Goal: Task Accomplishment & Management: Use online tool/utility

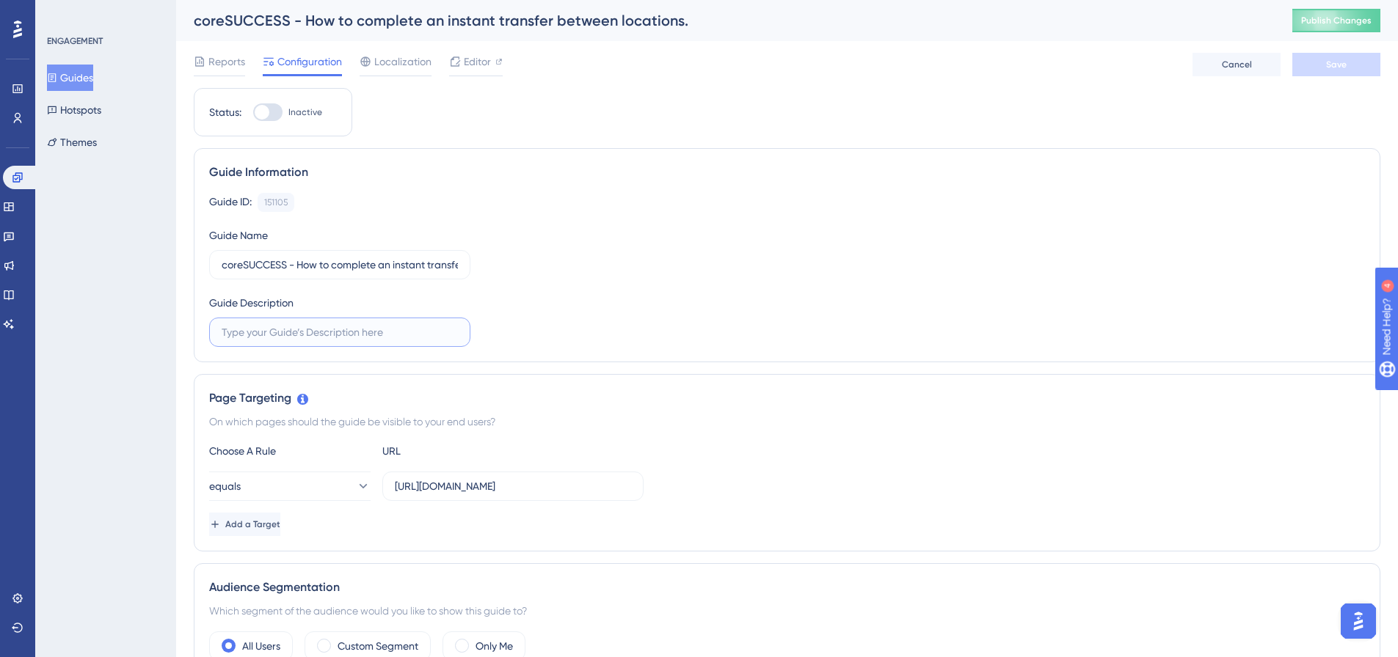
click at [335, 334] on input "text" at bounding box center [340, 332] width 236 height 16
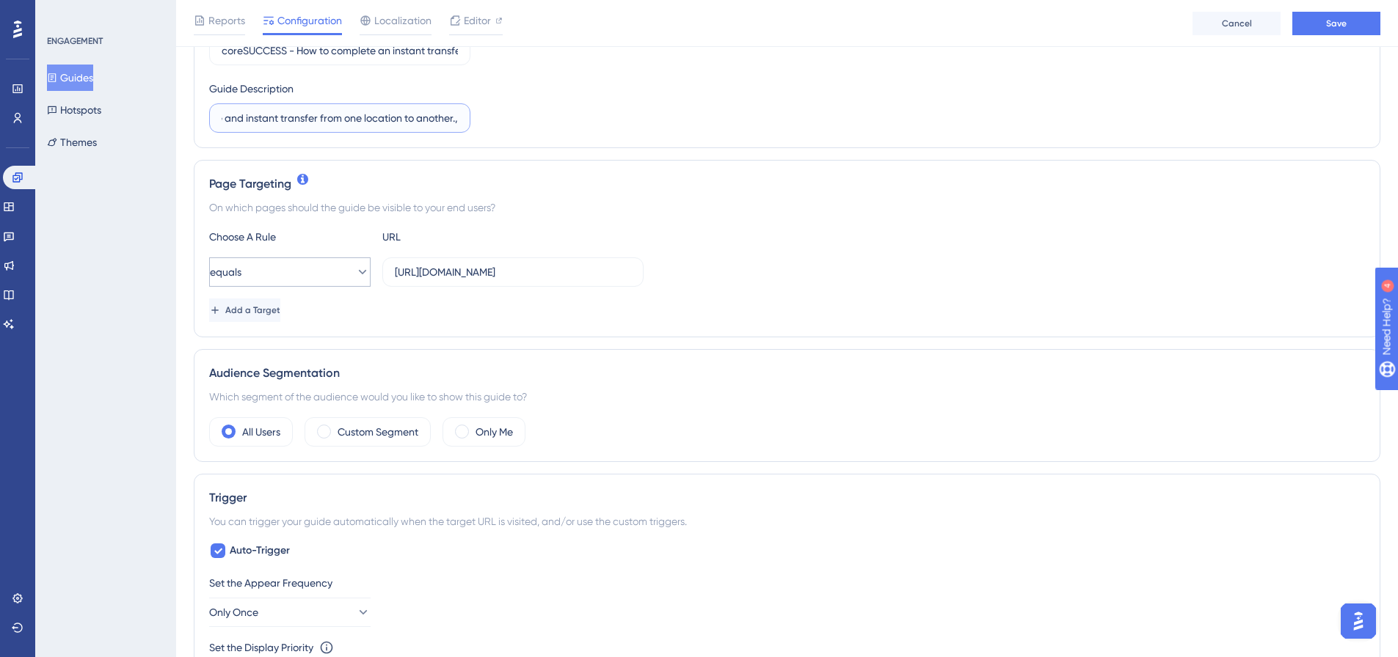
type input "How to complete and instant transfer from one location to another.,"
click at [280, 271] on button "equals" at bounding box center [289, 272] width 161 height 29
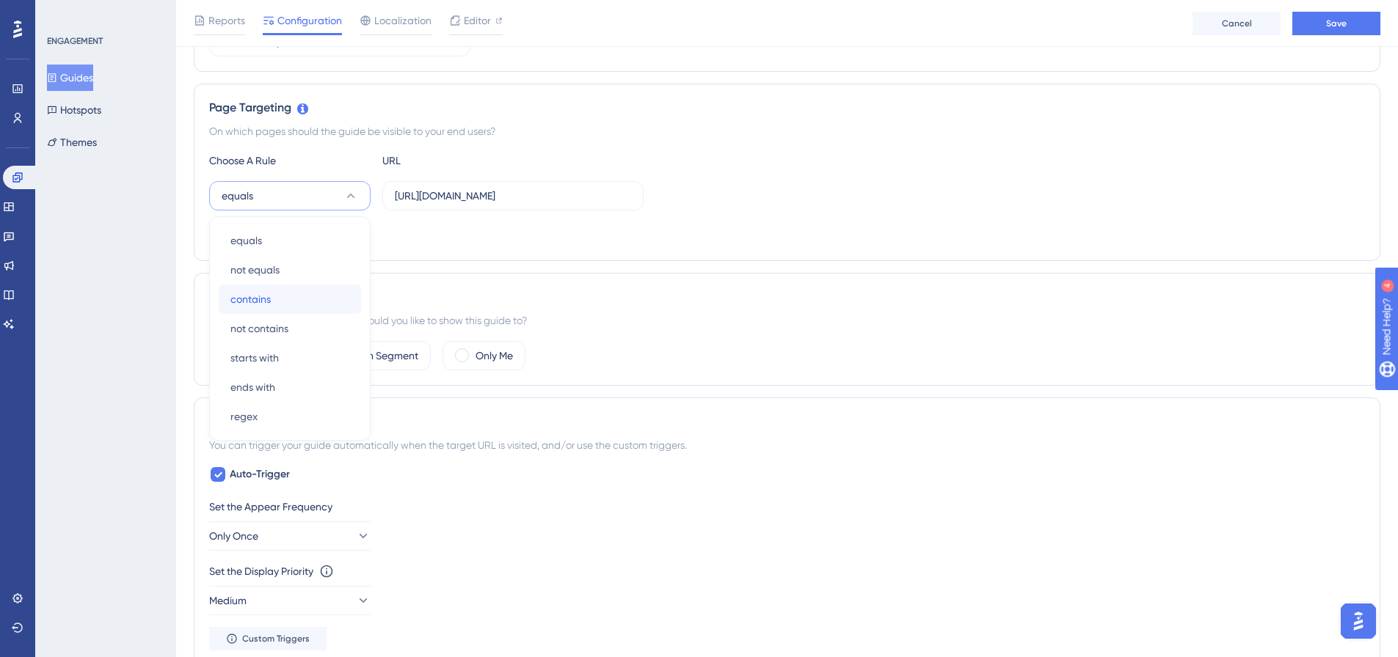
click at [266, 298] on span "contains" at bounding box center [250, 300] width 40 height 18
click at [264, 241] on button "Add a Target" at bounding box center [246, 233] width 74 height 23
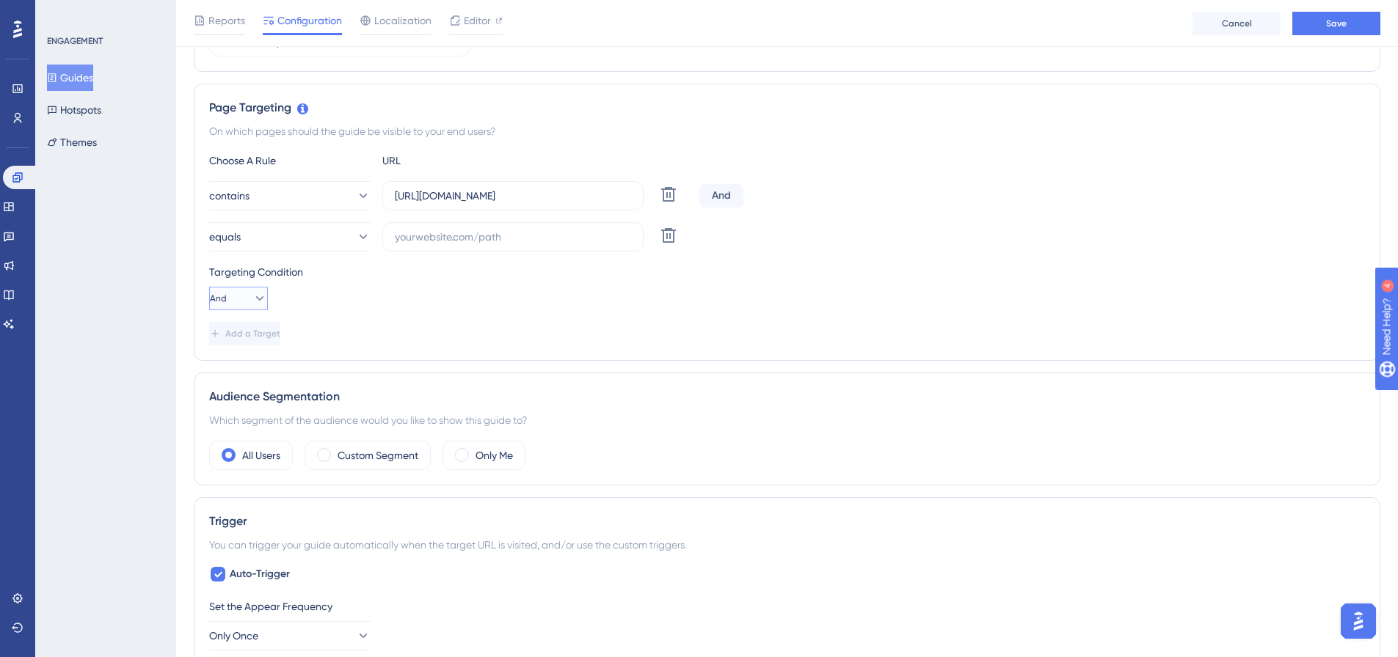
click at [241, 291] on button "And" at bounding box center [238, 298] width 59 height 23
click at [236, 364] on div "Or Or" at bounding box center [239, 369] width 28 height 29
click at [271, 244] on button "equals" at bounding box center [289, 236] width 161 height 29
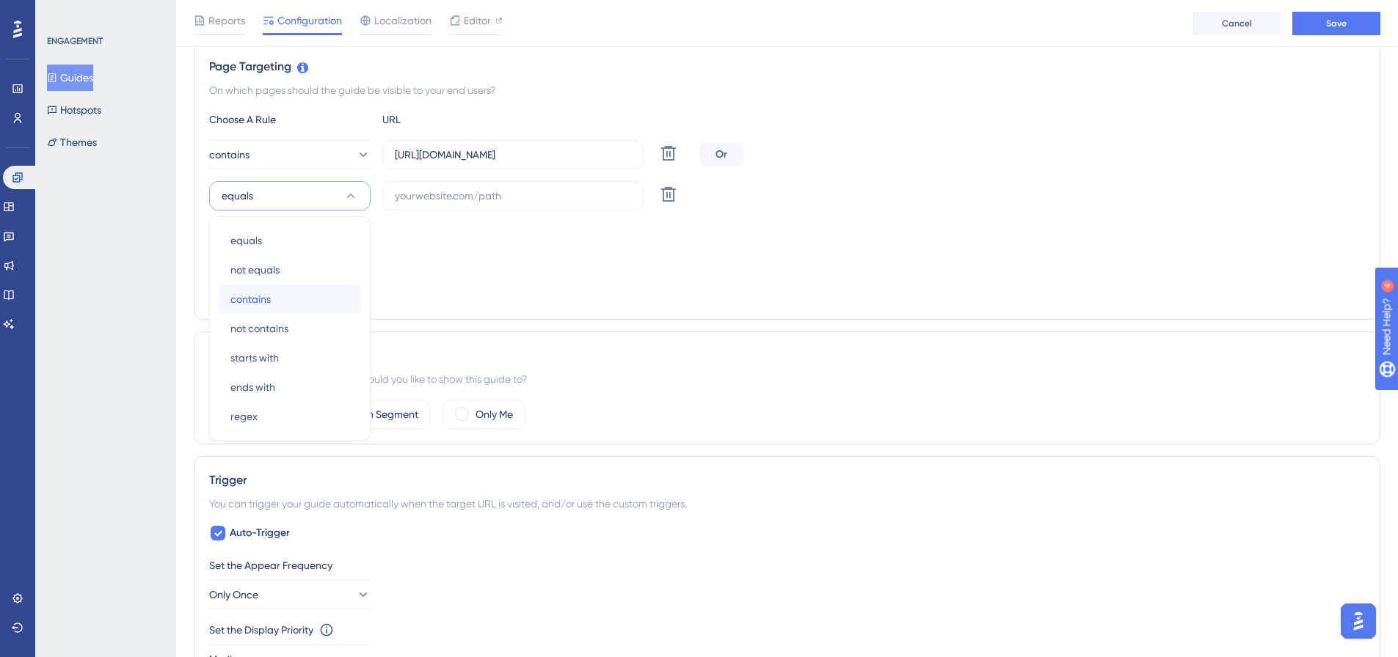
click at [267, 301] on span "contains" at bounding box center [250, 300] width 40 height 18
click at [420, 153] on input "[URL][DOMAIN_NAME]" at bounding box center [513, 155] width 236 height 16
click at [446, 197] on input "text" at bounding box center [513, 196] width 236 height 16
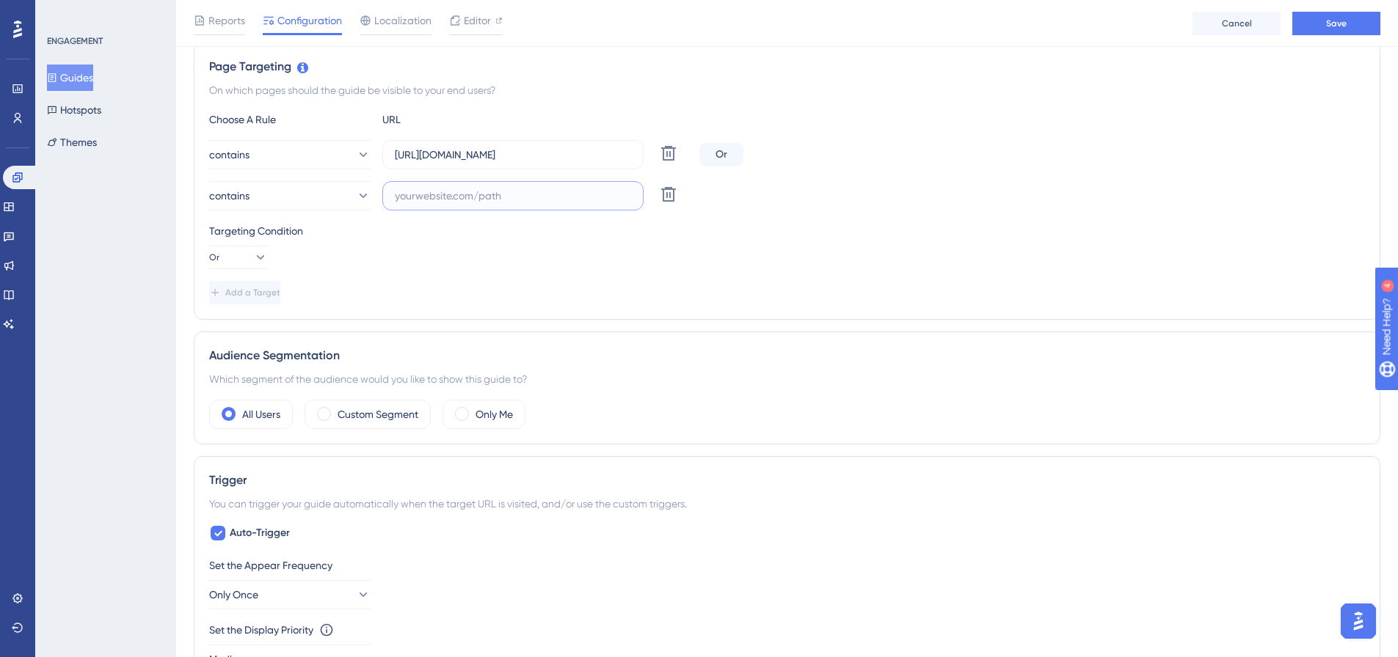
paste input "[URL][DOMAIN_NAME]"
type input "[URL][DOMAIN_NAME]"
click at [438, 155] on input "[URL][DOMAIN_NAME]" at bounding box center [513, 155] width 236 height 16
type input "[DOMAIN_NAME]/index.php/home"
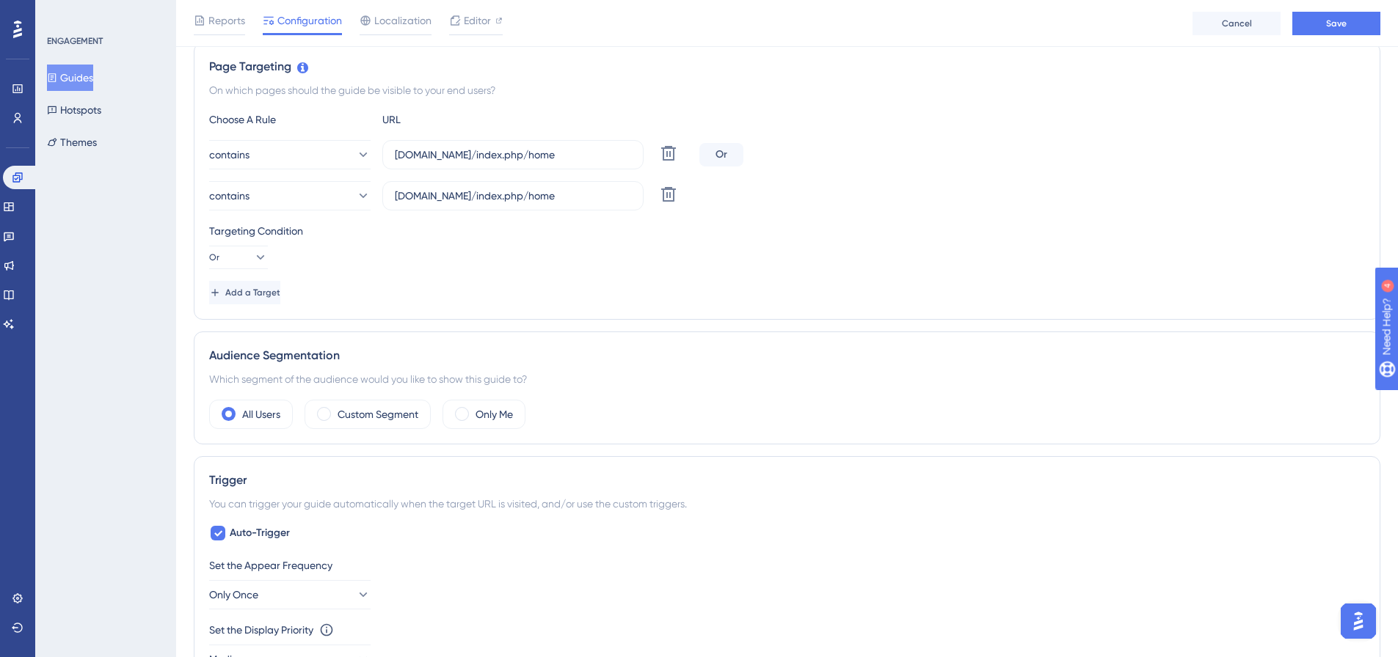
click at [555, 278] on div "Choose A Rule URL contains [DOMAIN_NAME]/index.php/home Delete Or contains [DOM…" at bounding box center [787, 208] width 1156 height 194
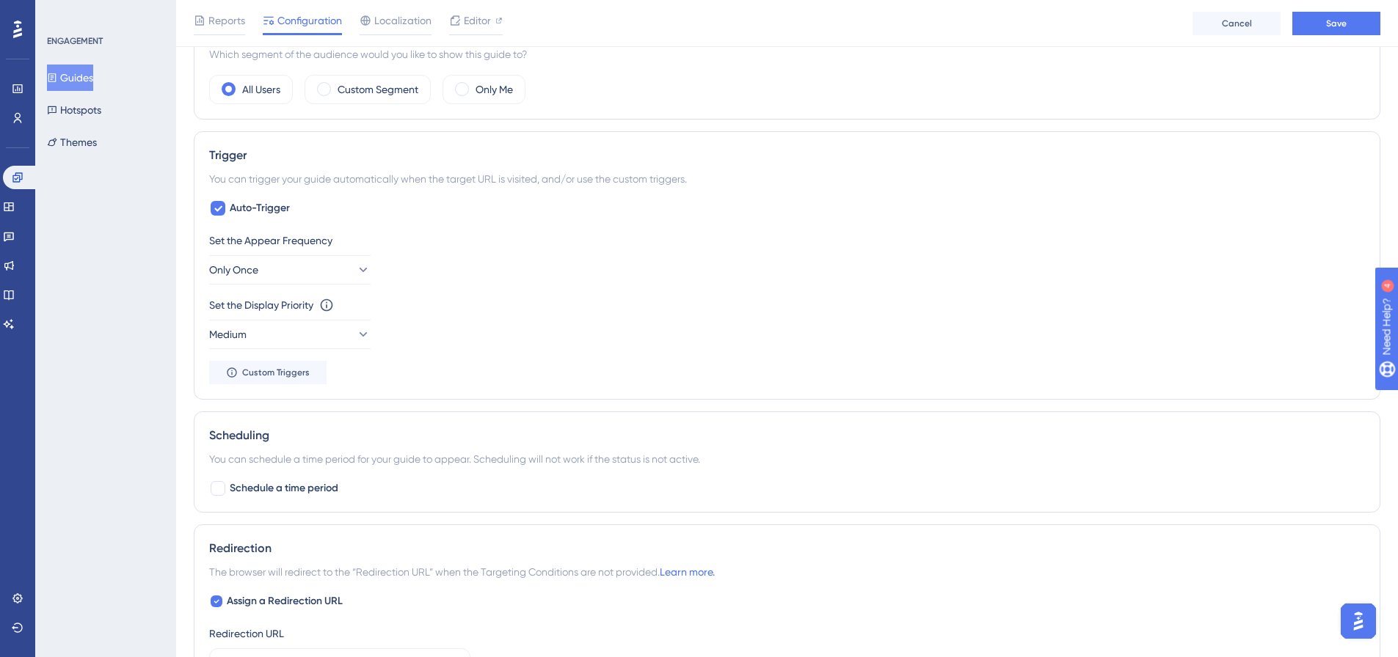
scroll to position [704, 0]
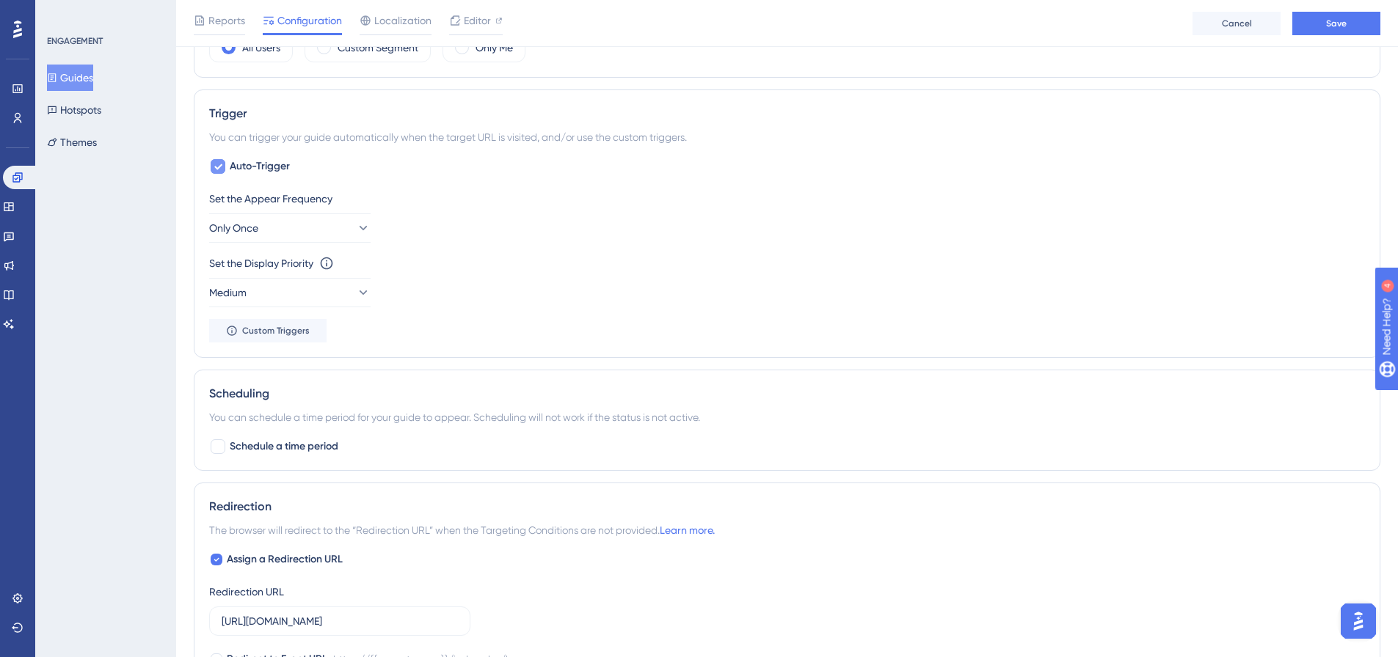
click at [244, 158] on span "Auto-Trigger" at bounding box center [260, 167] width 60 height 18
checkbox input "false"
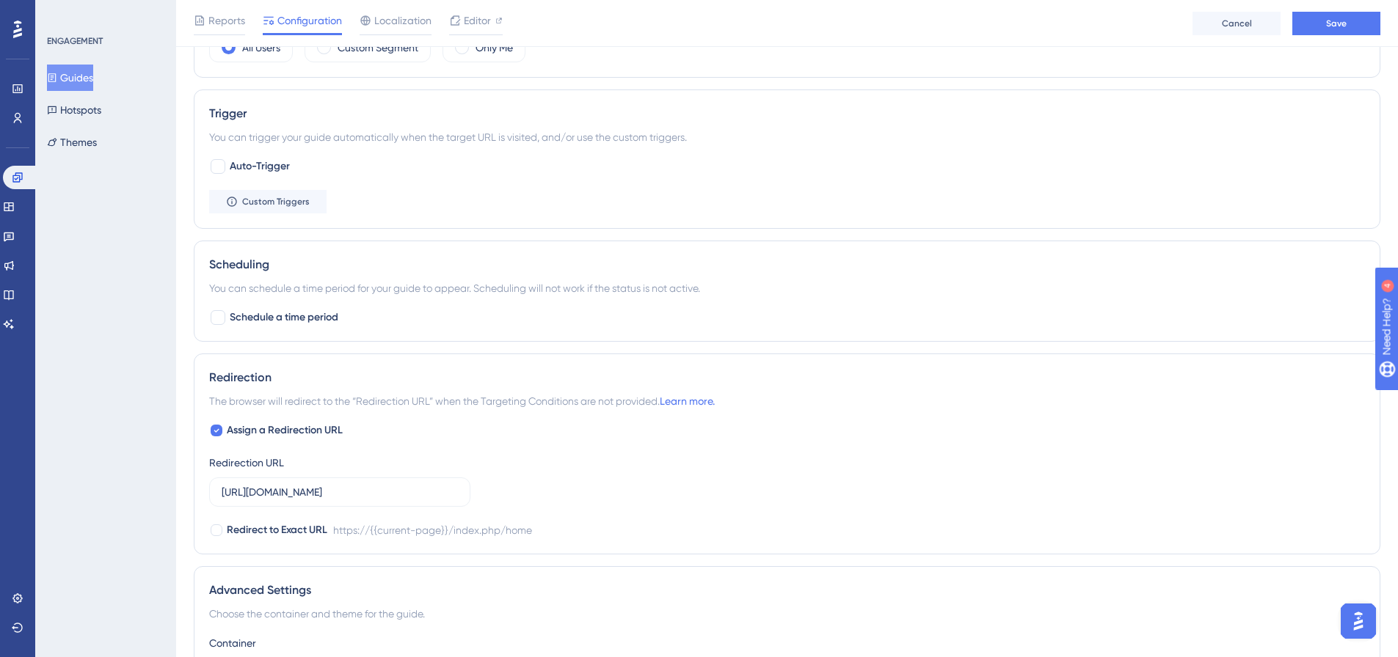
scroll to position [876, 0]
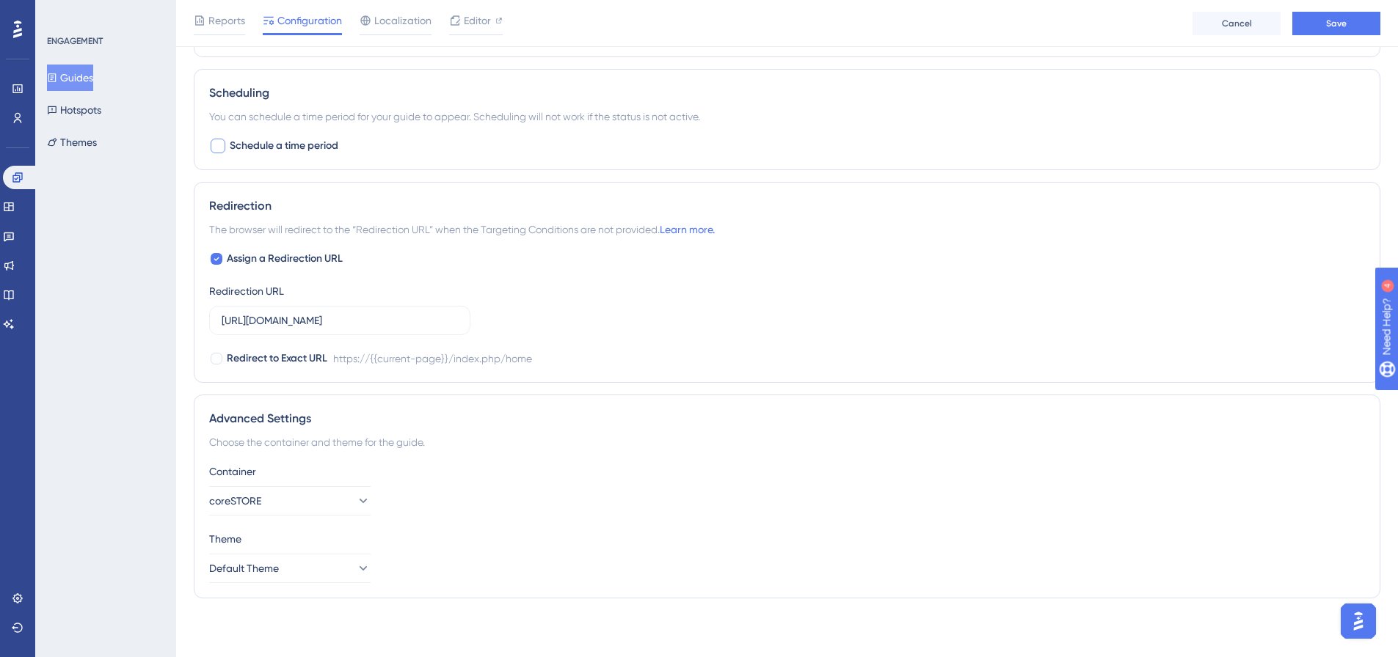
click at [311, 145] on span "Schedule a time period" at bounding box center [284, 146] width 109 height 18
checkbox input "true"
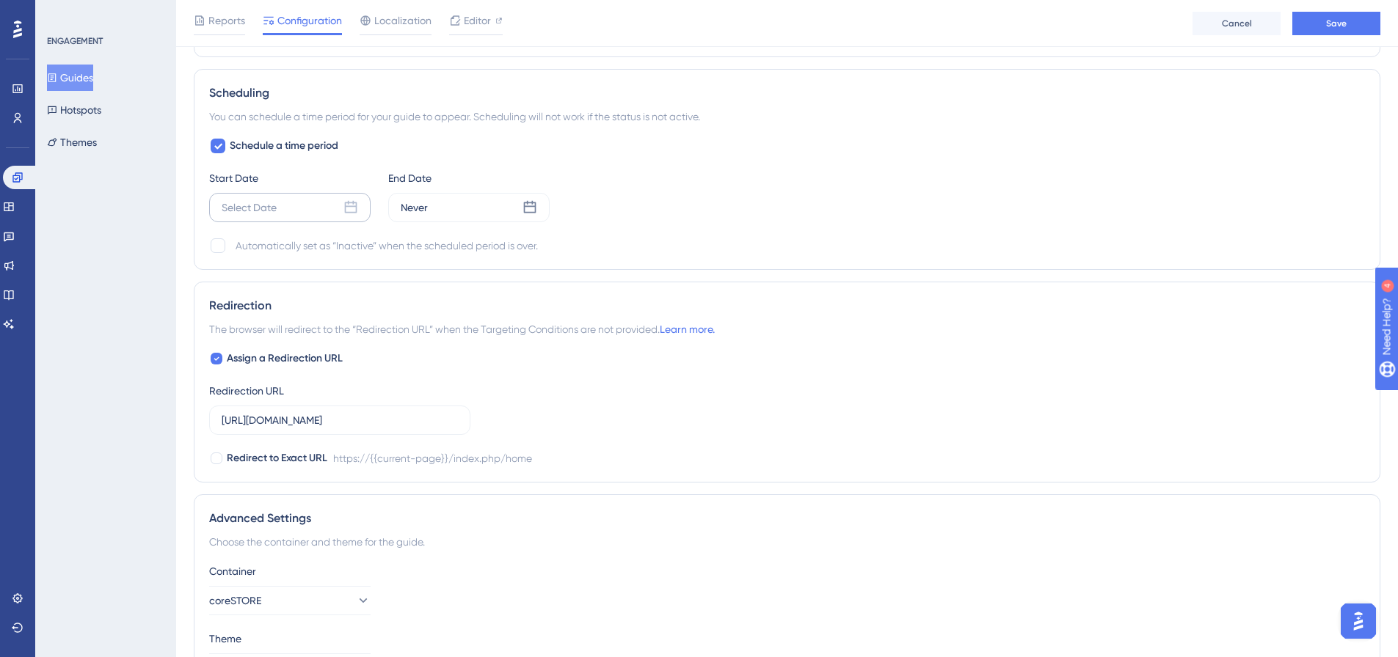
click at [294, 205] on div "Select Date" at bounding box center [289, 207] width 161 height 29
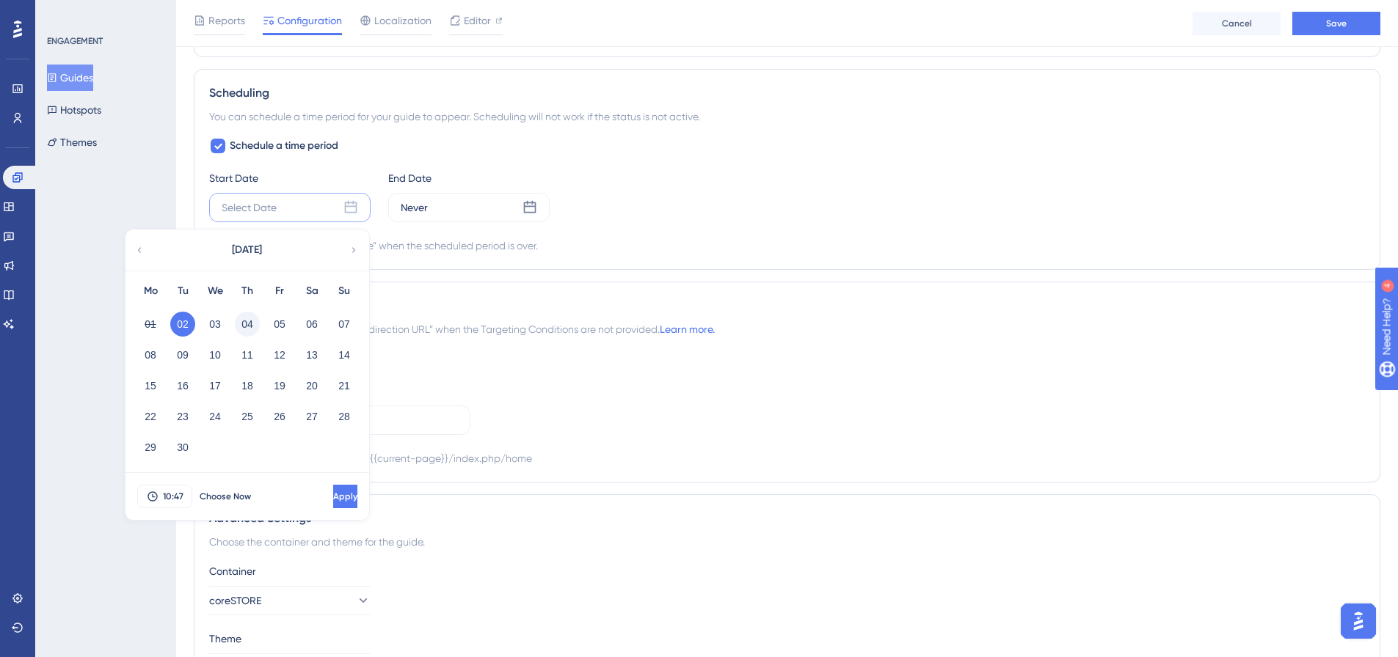
click at [251, 330] on button "04" at bounding box center [247, 324] width 25 height 25
click at [159, 495] on button "10:47" at bounding box center [164, 496] width 55 height 23
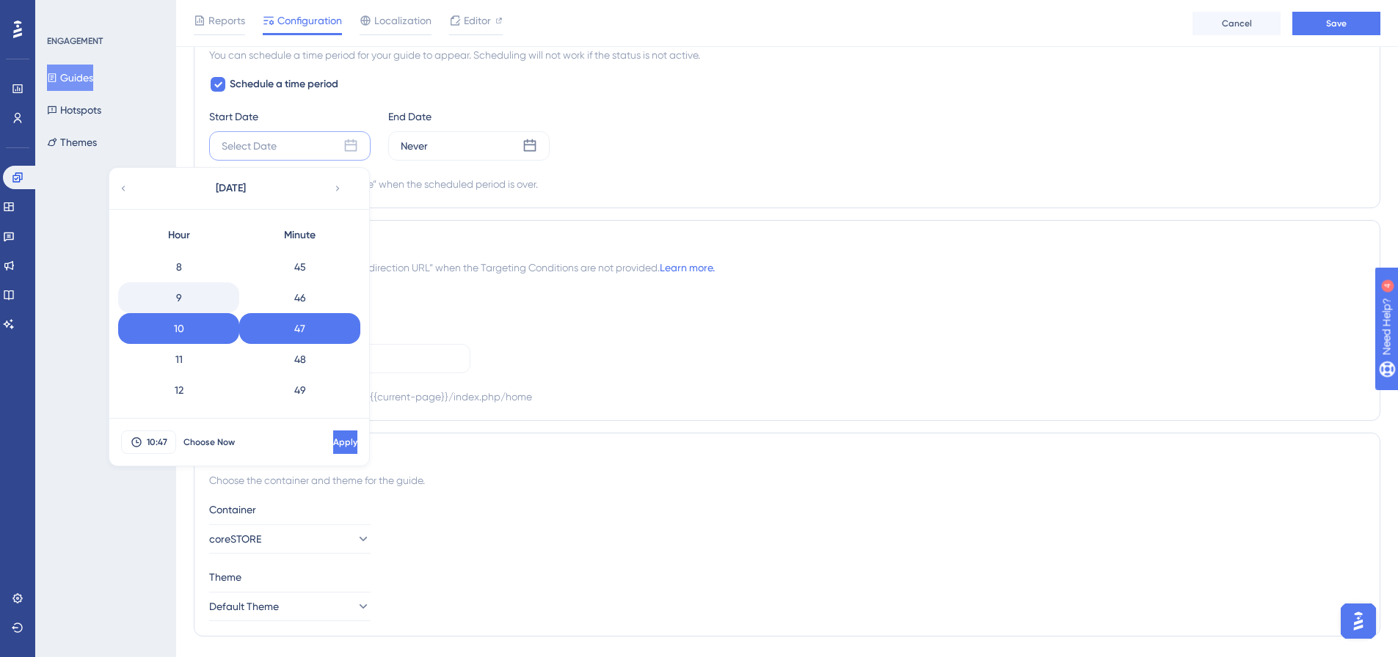
scroll to position [0, 0]
click at [171, 260] on div "0" at bounding box center [178, 265] width 121 height 31
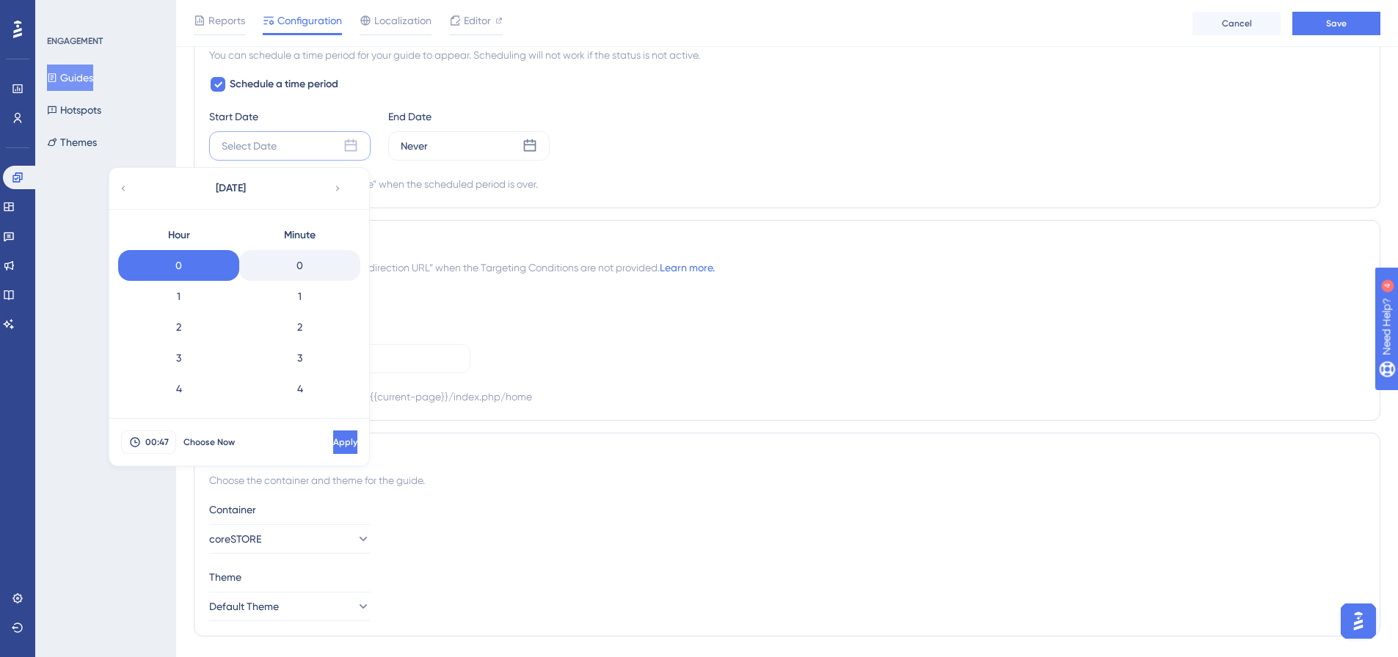
click at [284, 269] on div "0" at bounding box center [299, 265] width 121 height 31
click at [332, 448] on span "Apply" at bounding box center [344, 443] width 24 height 12
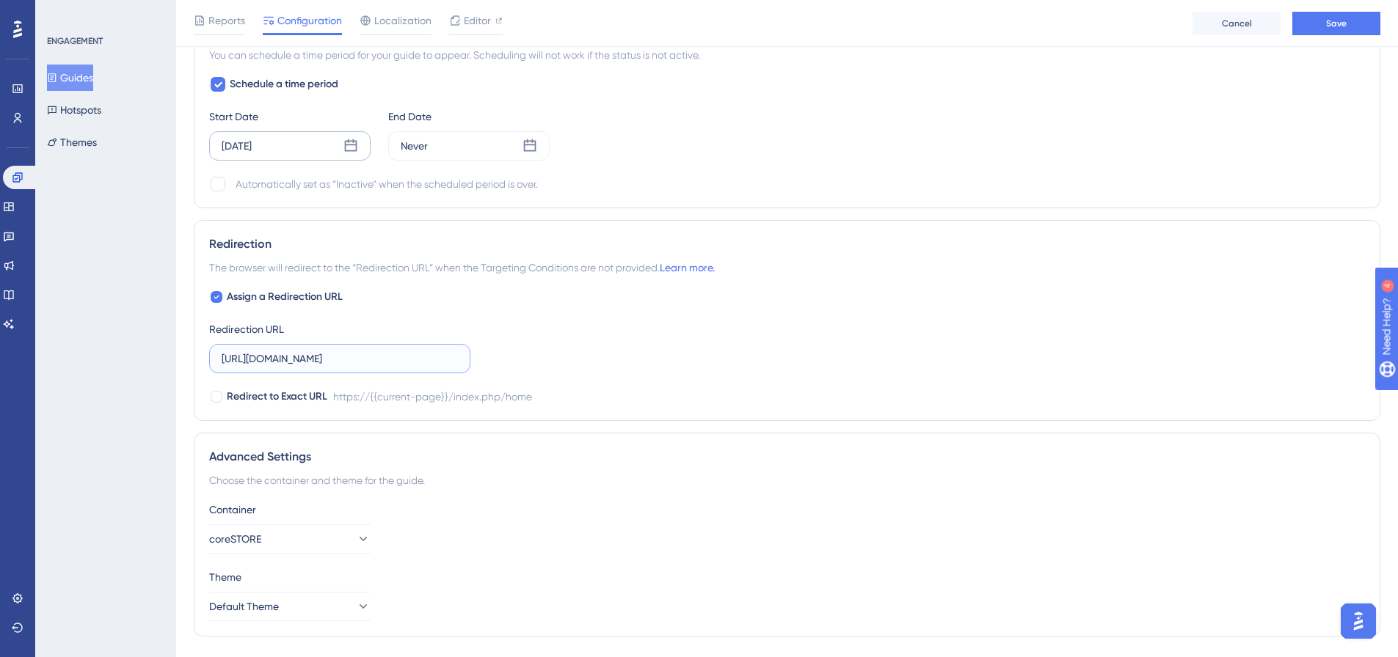
drag, startPoint x: 376, startPoint y: 360, endPoint x: 175, endPoint y: 359, distance: 200.3
type input "index.php/home"
click at [808, 303] on div "Assign a Redirection URL Redirection URL index.php/home Redirect to Exact URL h…" at bounding box center [787, 346] width 1156 height 117
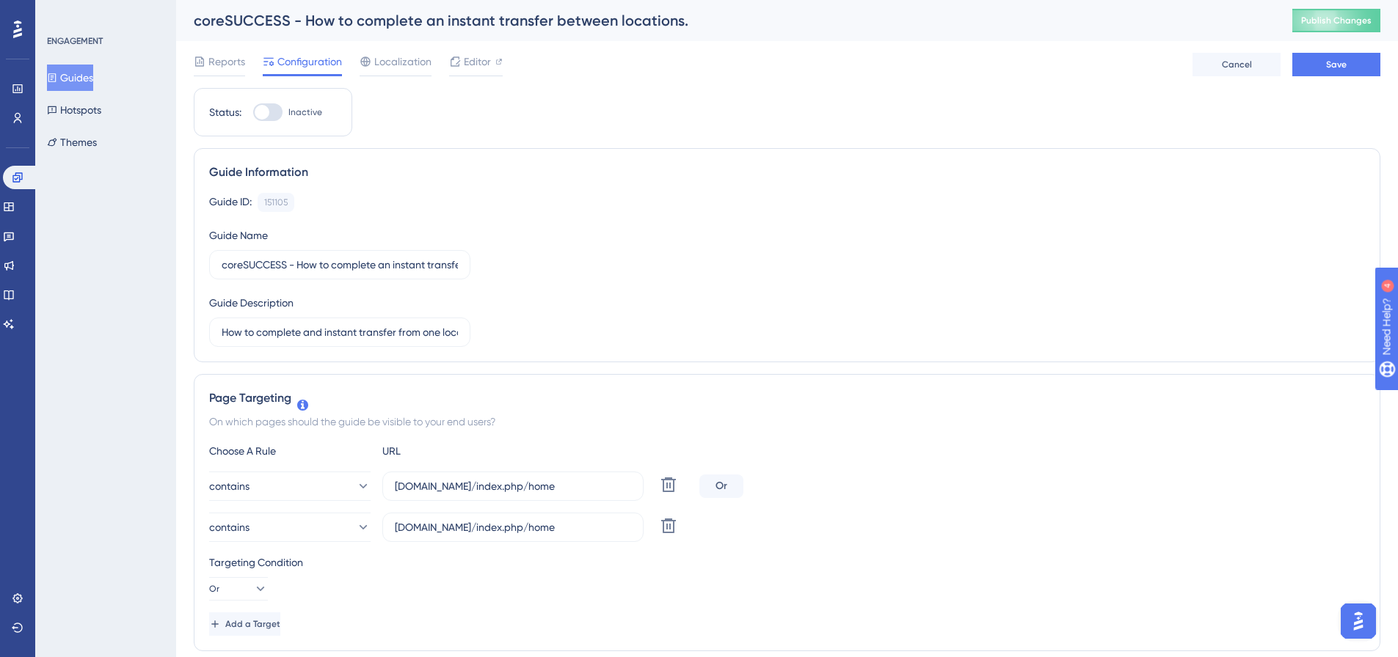
click at [269, 104] on div at bounding box center [267, 112] width 29 height 18
click at [253, 112] on input "Inactive" at bounding box center [252, 112] width 1 height 1
checkbox input "true"
click at [1346, 59] on button "Save" at bounding box center [1336, 64] width 88 height 23
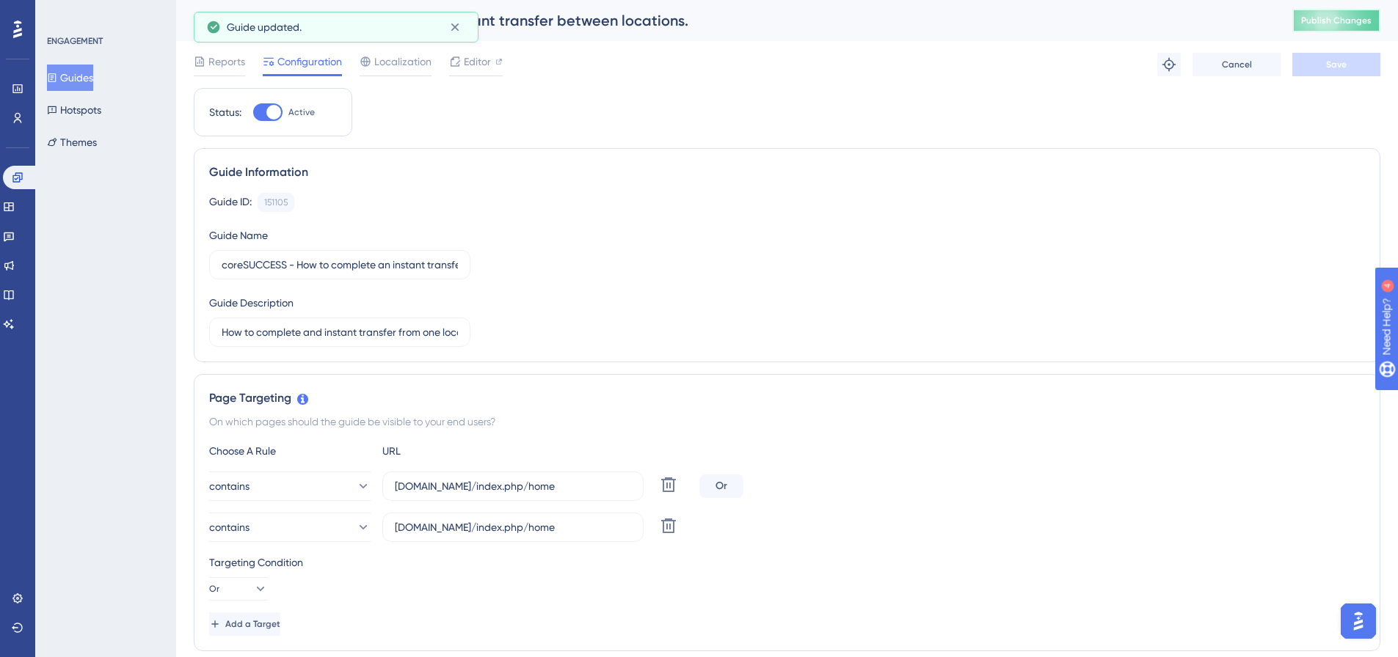
click at [1370, 21] on span "Publish Changes" at bounding box center [1336, 21] width 70 height 12
click at [12, 205] on icon at bounding box center [9, 207] width 12 height 12
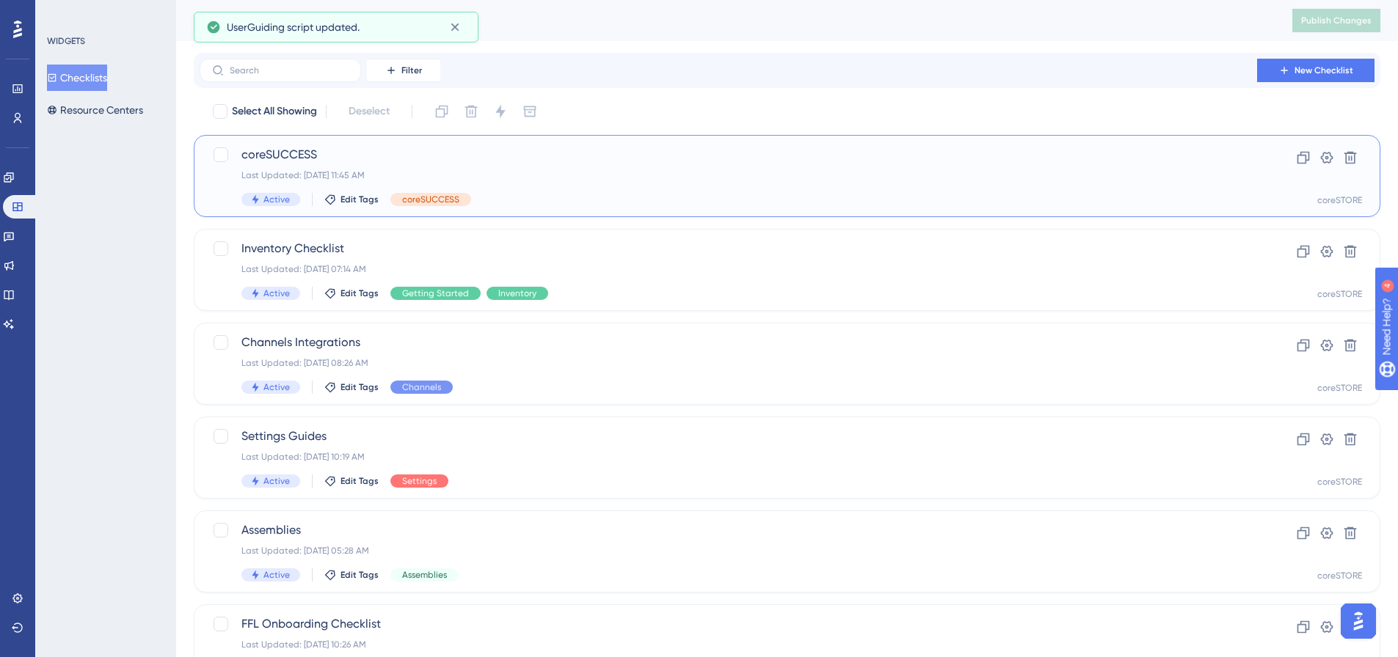
click at [540, 142] on div "coreSUCCESS Last Updated: [DATE] 11:45 AM Active Edit Tags coreSUCCESS Clone Se…" at bounding box center [787, 176] width 1186 height 82
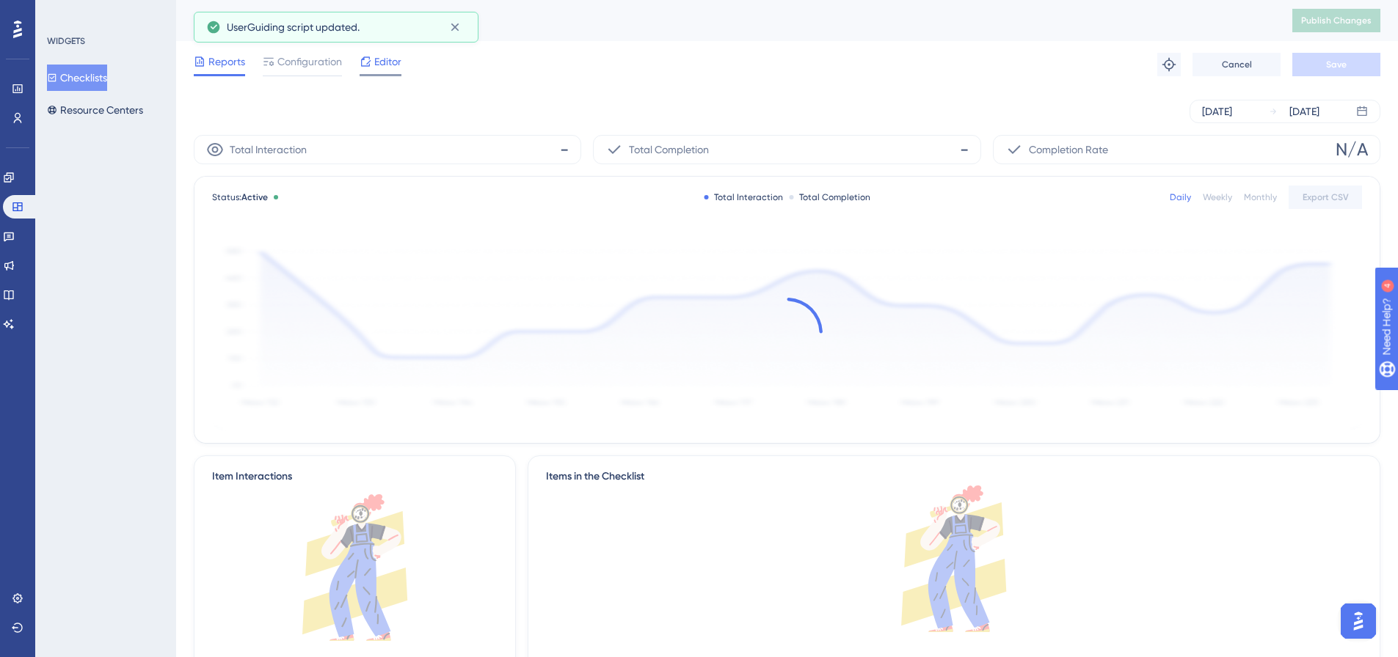
click at [376, 60] on span "Editor" at bounding box center [387, 62] width 27 height 18
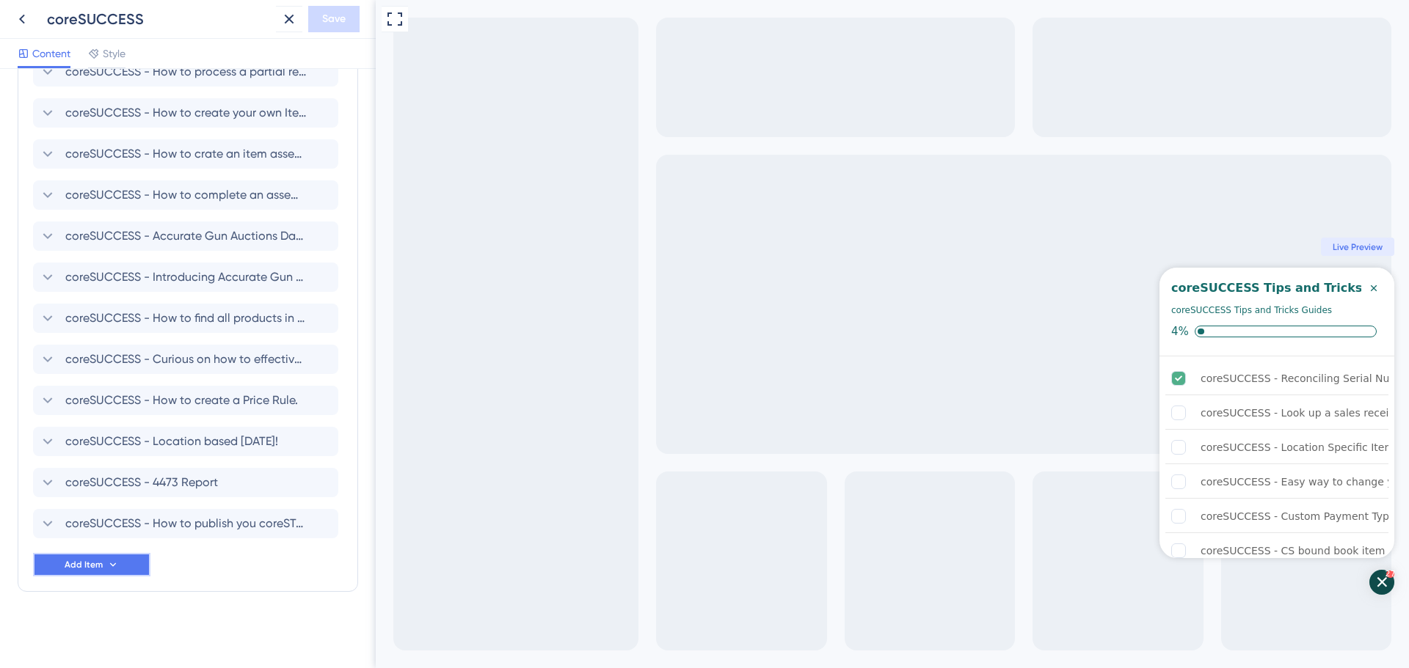
click at [83, 561] on span "Add Item" at bounding box center [84, 565] width 38 height 12
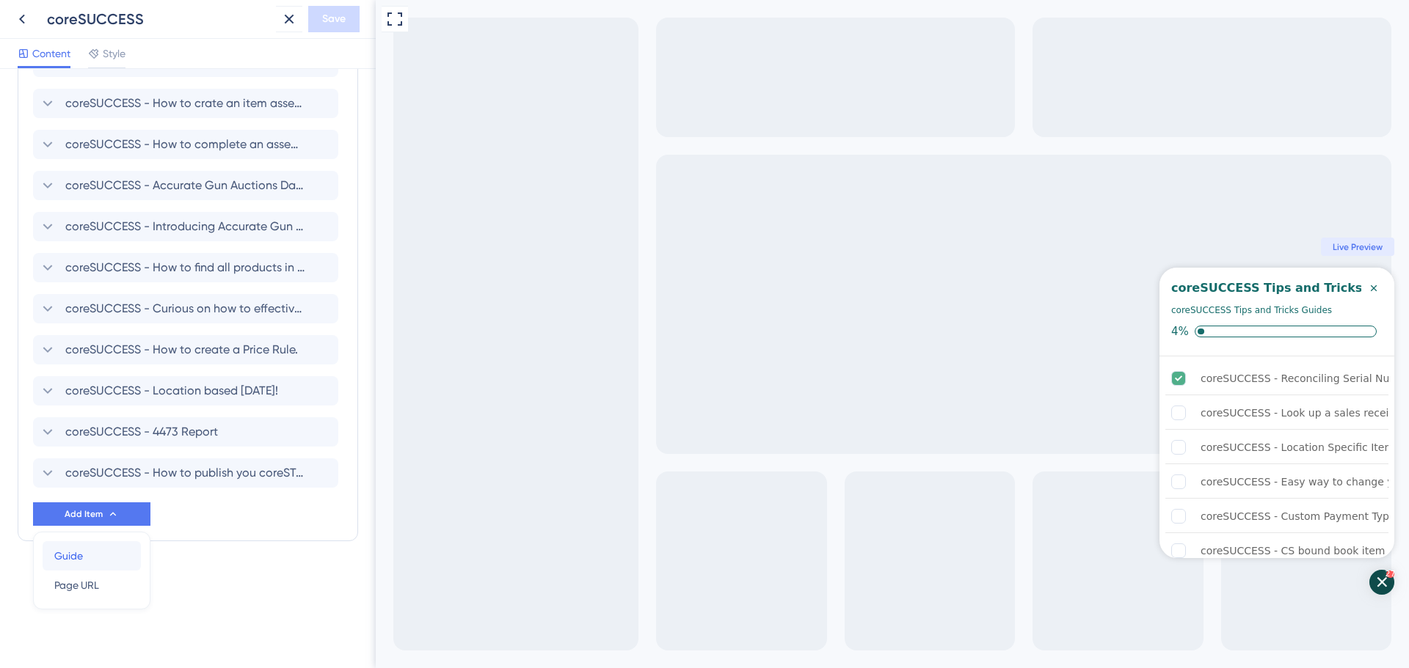
click at [93, 558] on div "Guide Guide" at bounding box center [91, 555] width 75 height 29
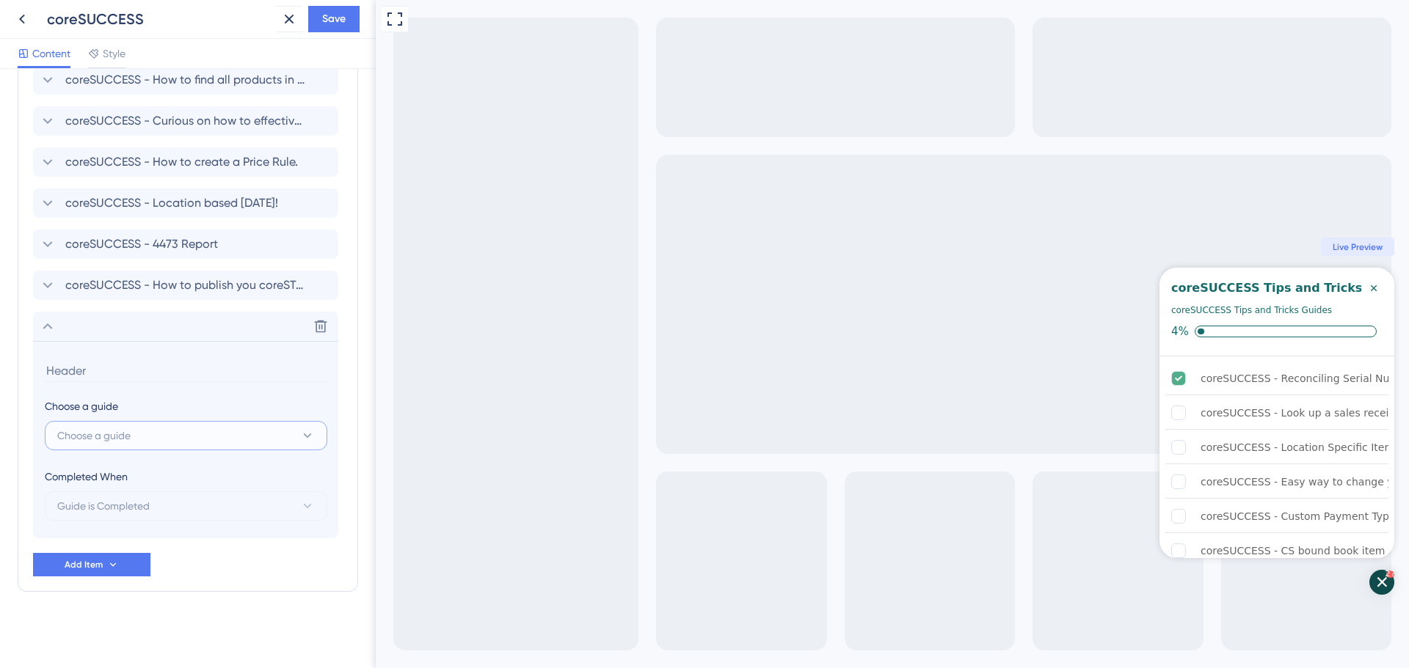
click at [155, 429] on button "Choose a guide" at bounding box center [186, 435] width 282 height 29
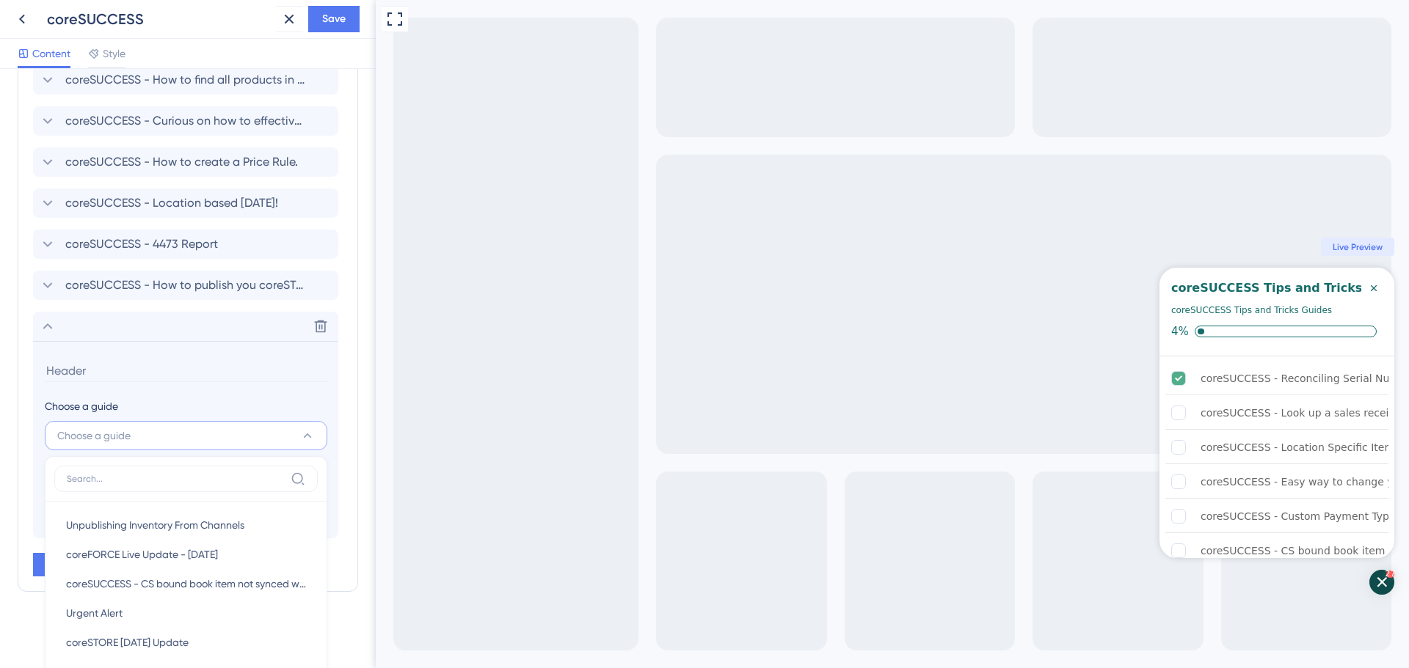
scroll to position [1590, 0]
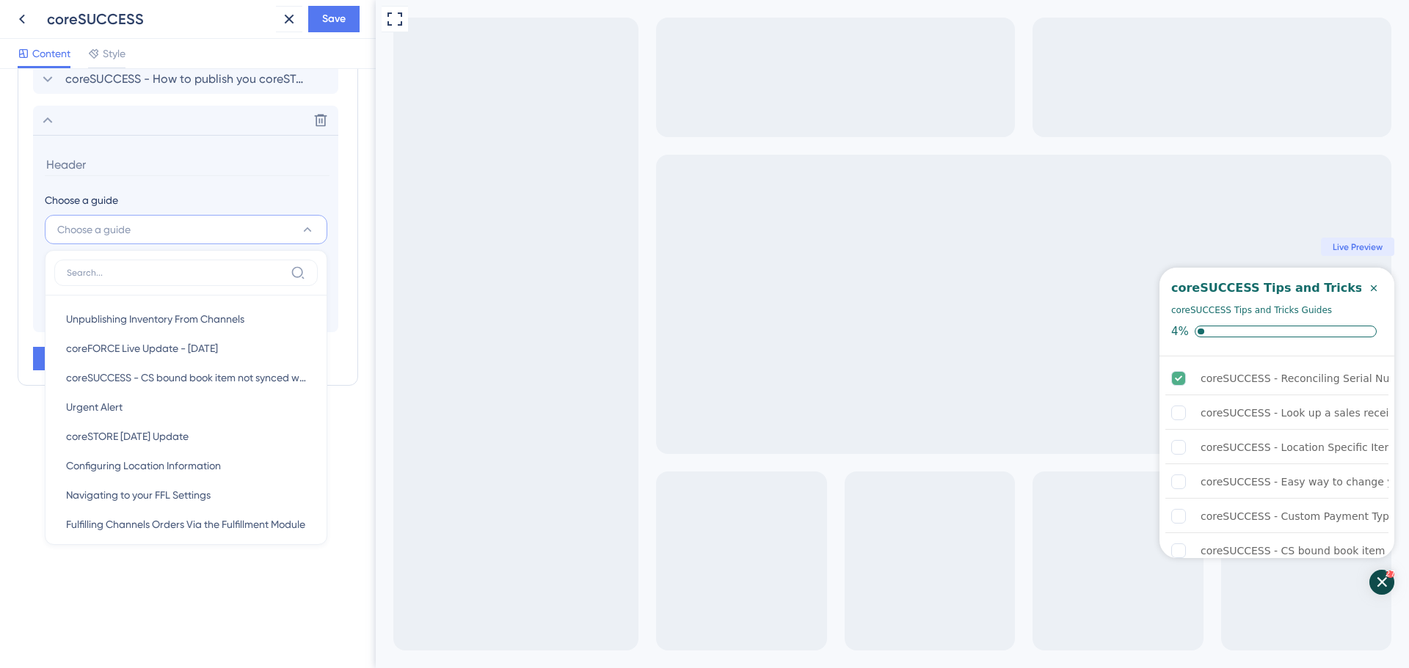
click at [160, 272] on input at bounding box center [176, 273] width 218 height 12
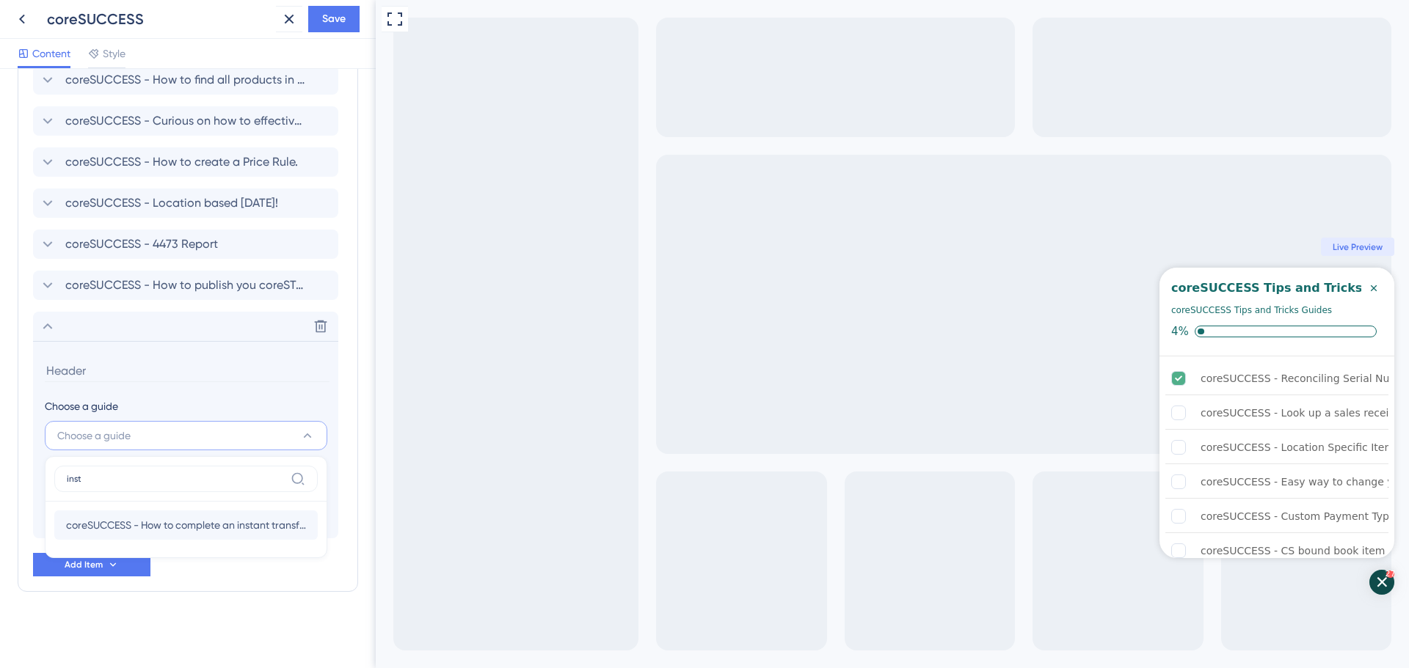
type input "inst"
click at [184, 514] on div "coreSUCCESS - How to complete an instant transfer between locations. coreSUCCES…" at bounding box center [186, 525] width 240 height 29
type input "coreSUCCESS - How to complete an instant transfer between locations."
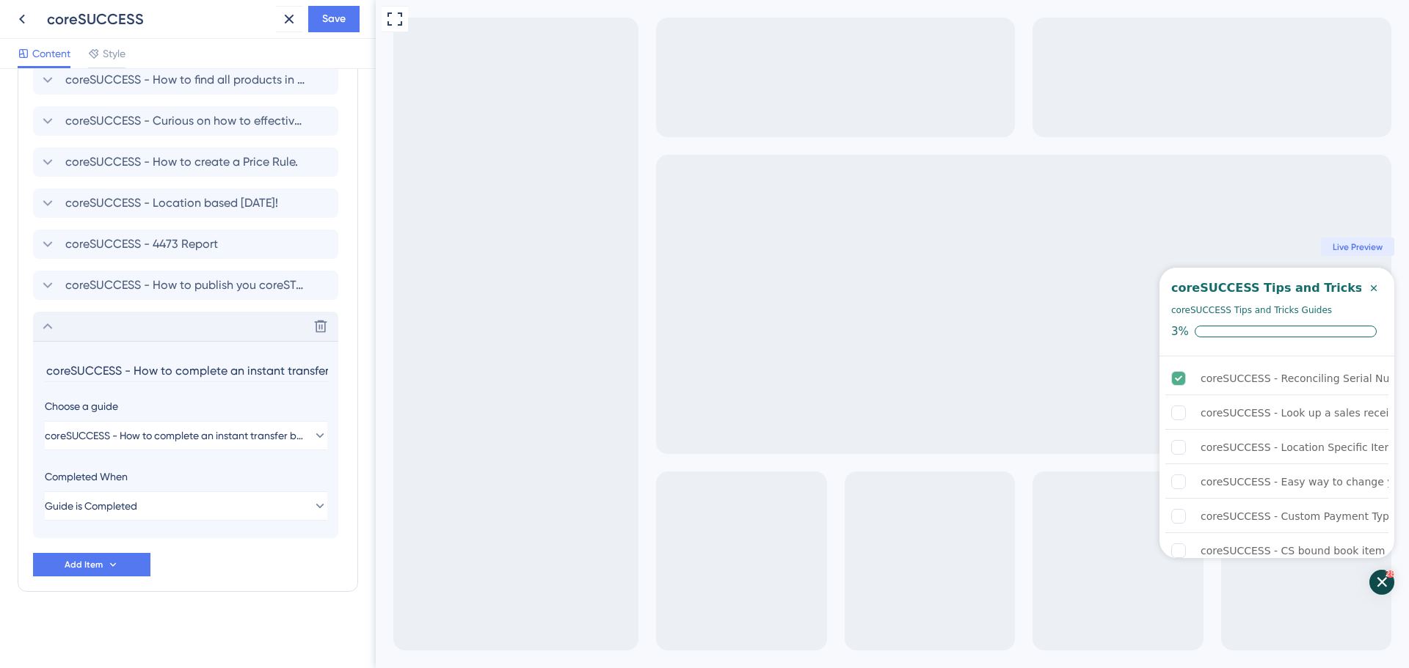
click at [48, 320] on icon at bounding box center [48, 327] width 18 height 18
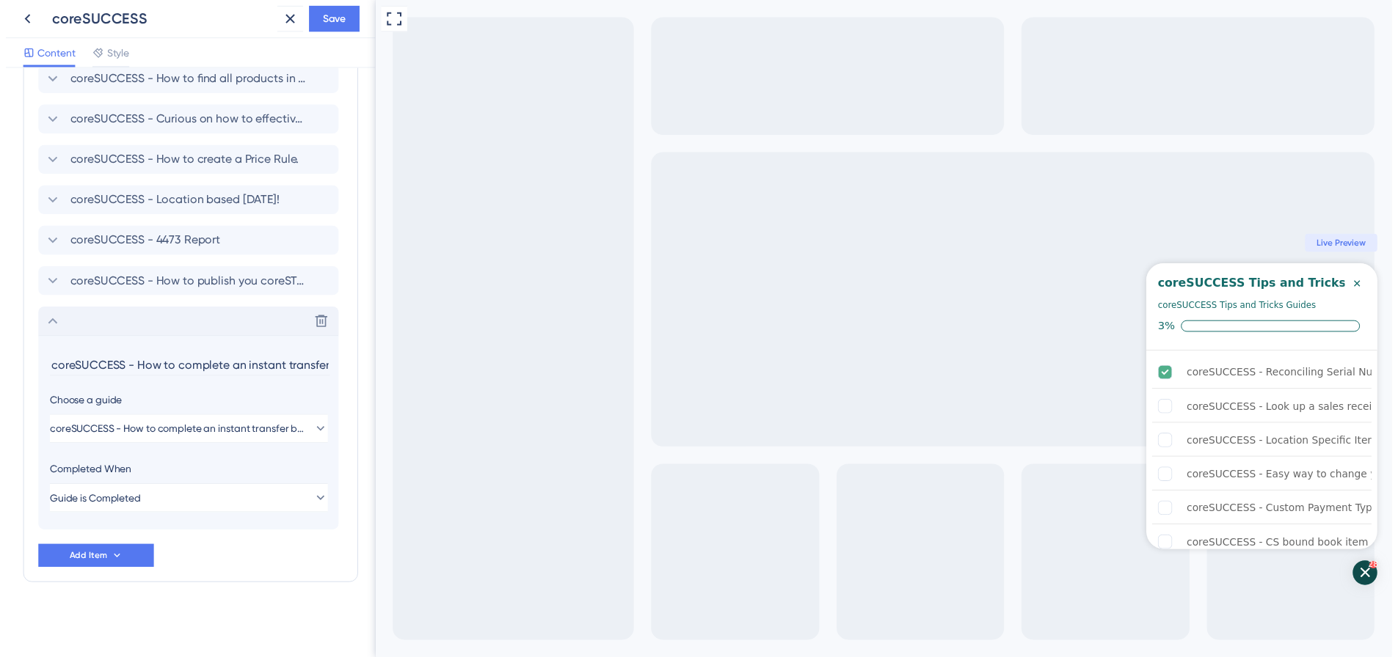
scroll to position [1186, 0]
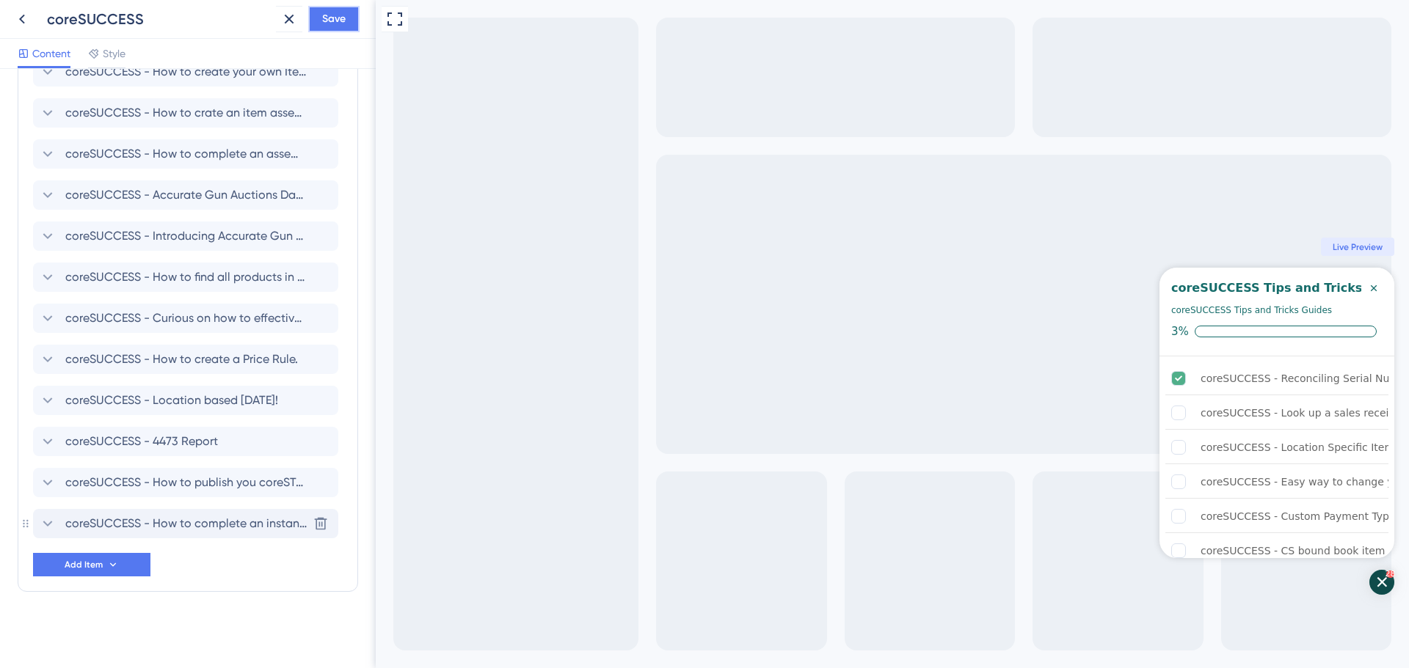
click at [330, 7] on button "Save" at bounding box center [333, 19] width 51 height 26
click at [278, 29] on icon at bounding box center [278, 27] width 15 height 15
click at [21, 13] on icon at bounding box center [22, 19] width 18 height 18
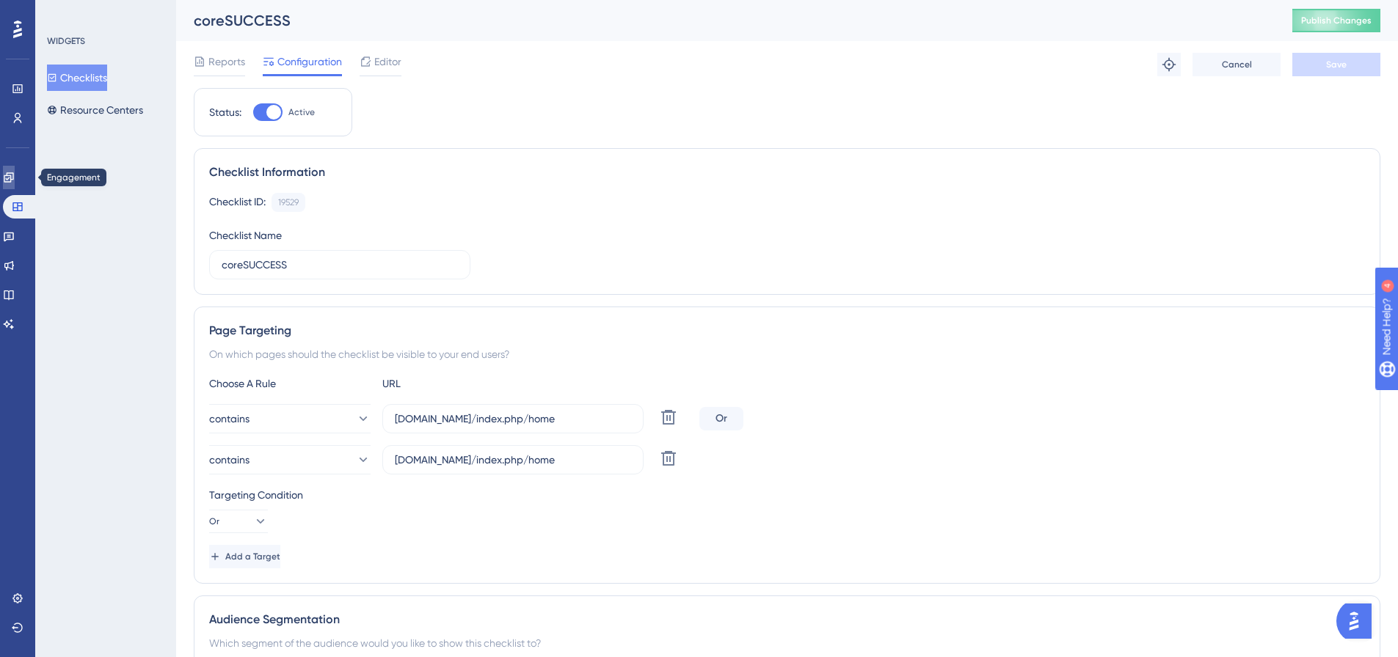
click at [9, 186] on link at bounding box center [9, 177] width 12 height 23
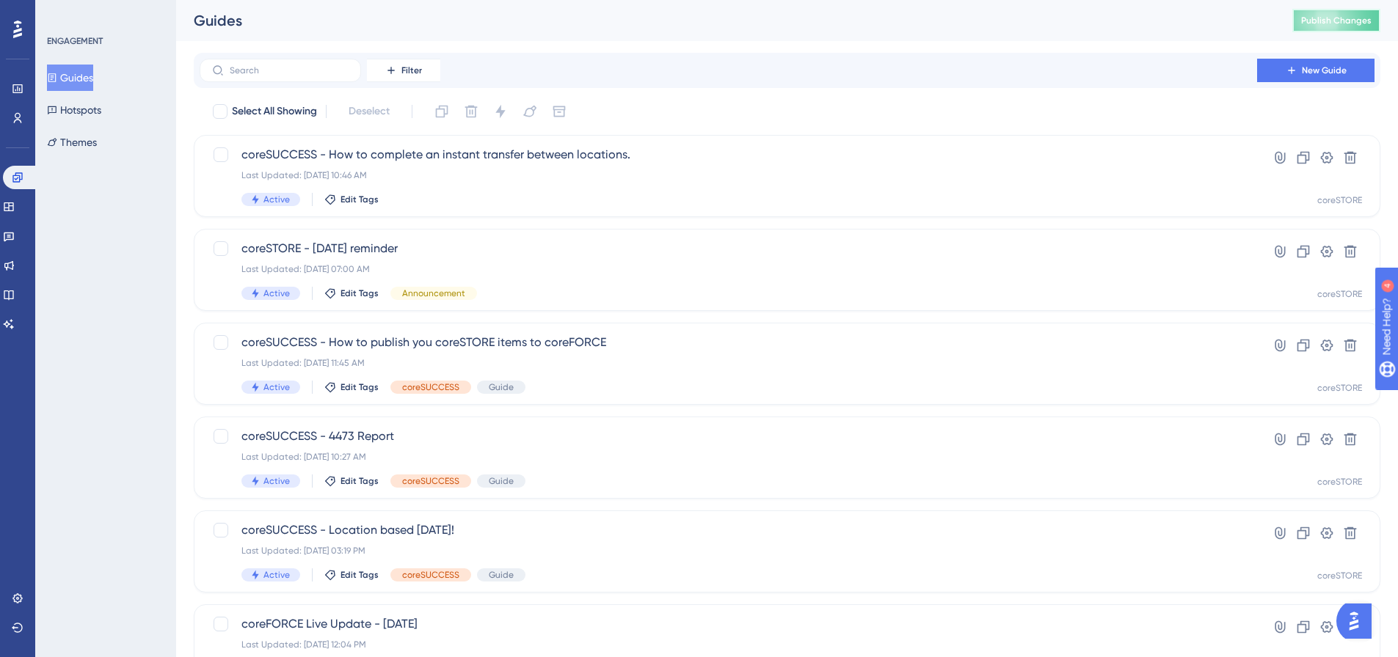
click at [1313, 17] on span "Publish Changes" at bounding box center [1336, 21] width 70 height 12
click at [362, 197] on span "Edit Tags" at bounding box center [359, 200] width 38 height 12
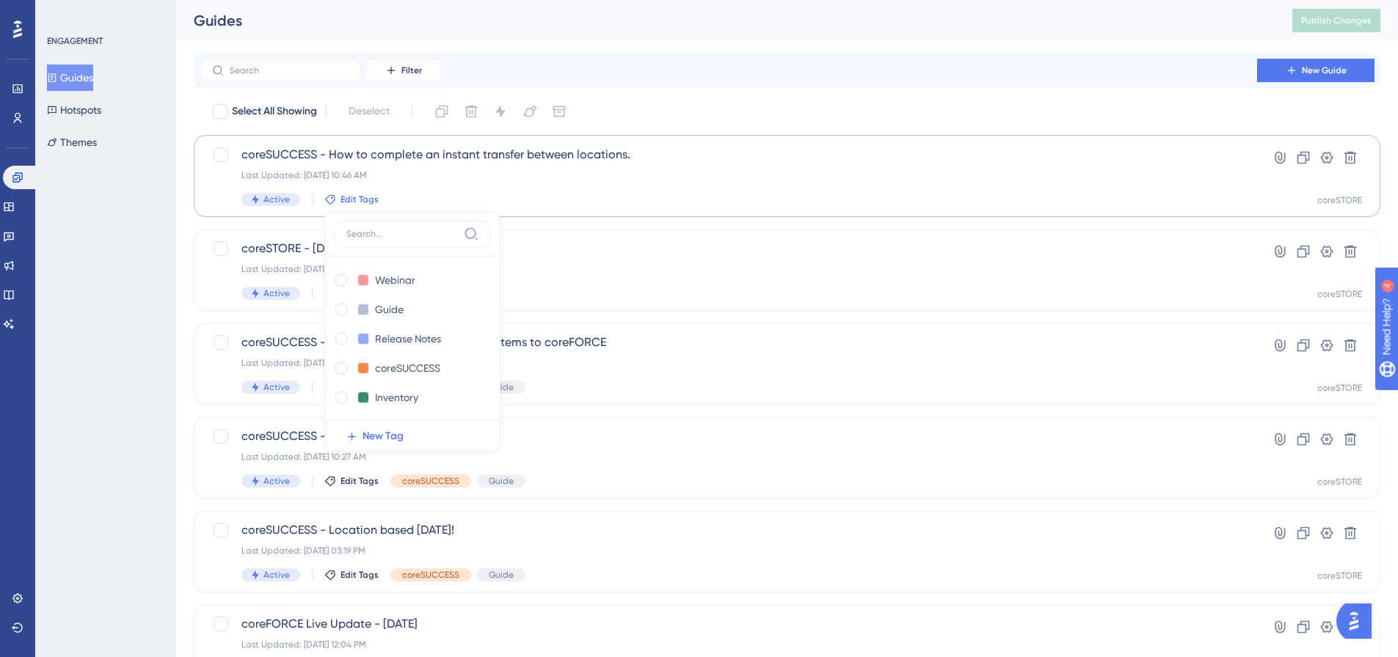
scroll to position [3, 0]
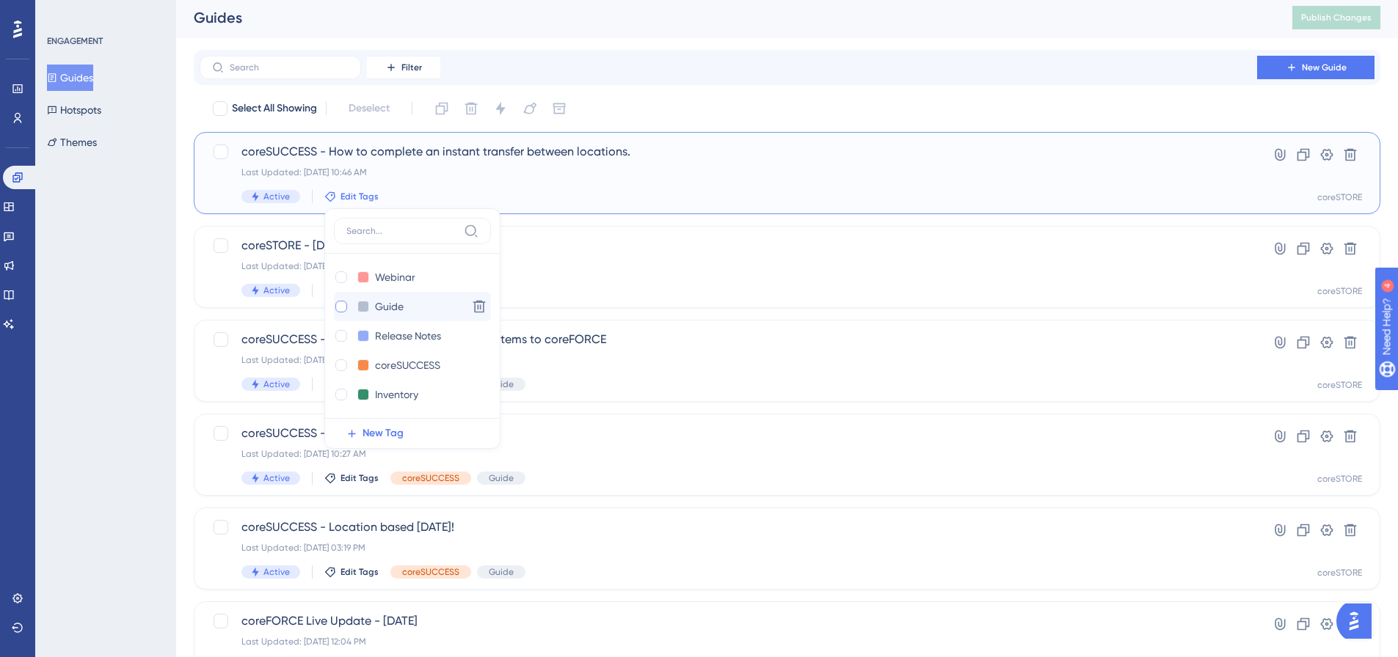
click at [340, 310] on div at bounding box center [341, 307] width 12 height 12
checkbox input "true"
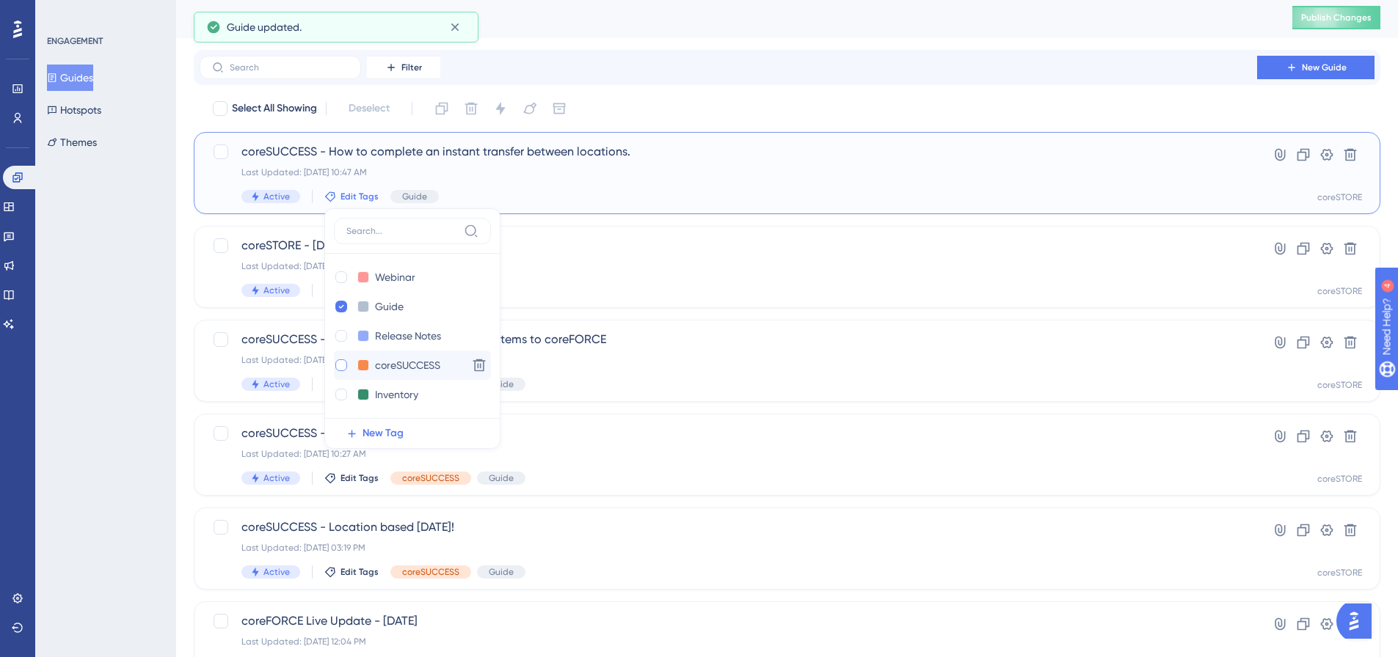
click at [341, 368] on div at bounding box center [341, 366] width 12 height 12
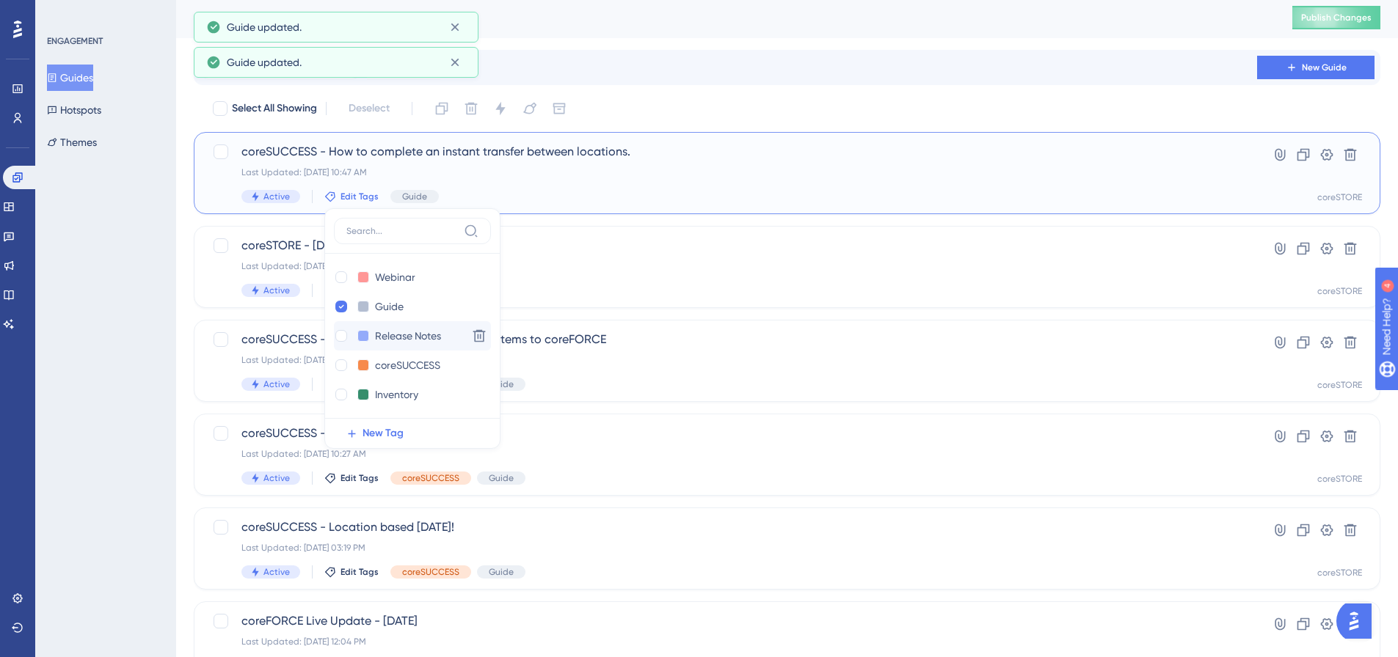
checkbox input "true"
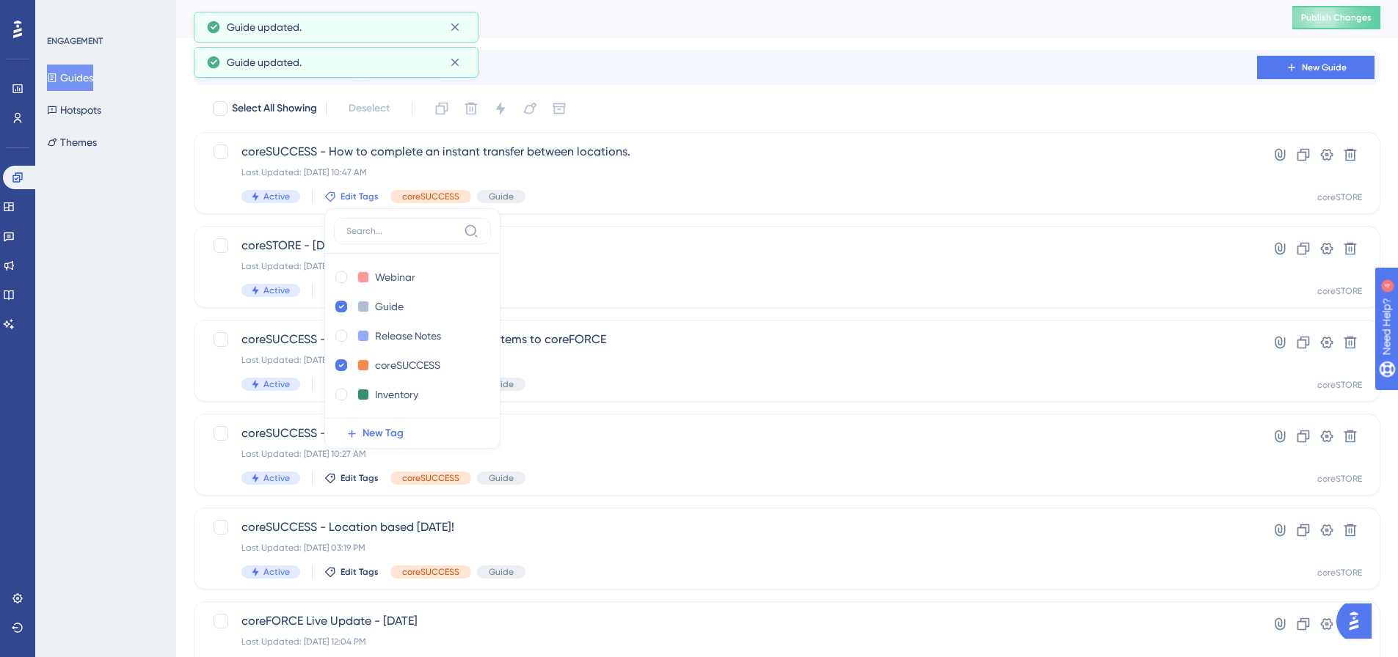
click at [153, 230] on div "ENGAGEMENT Guides Hotspots Themes" at bounding box center [105, 328] width 141 height 657
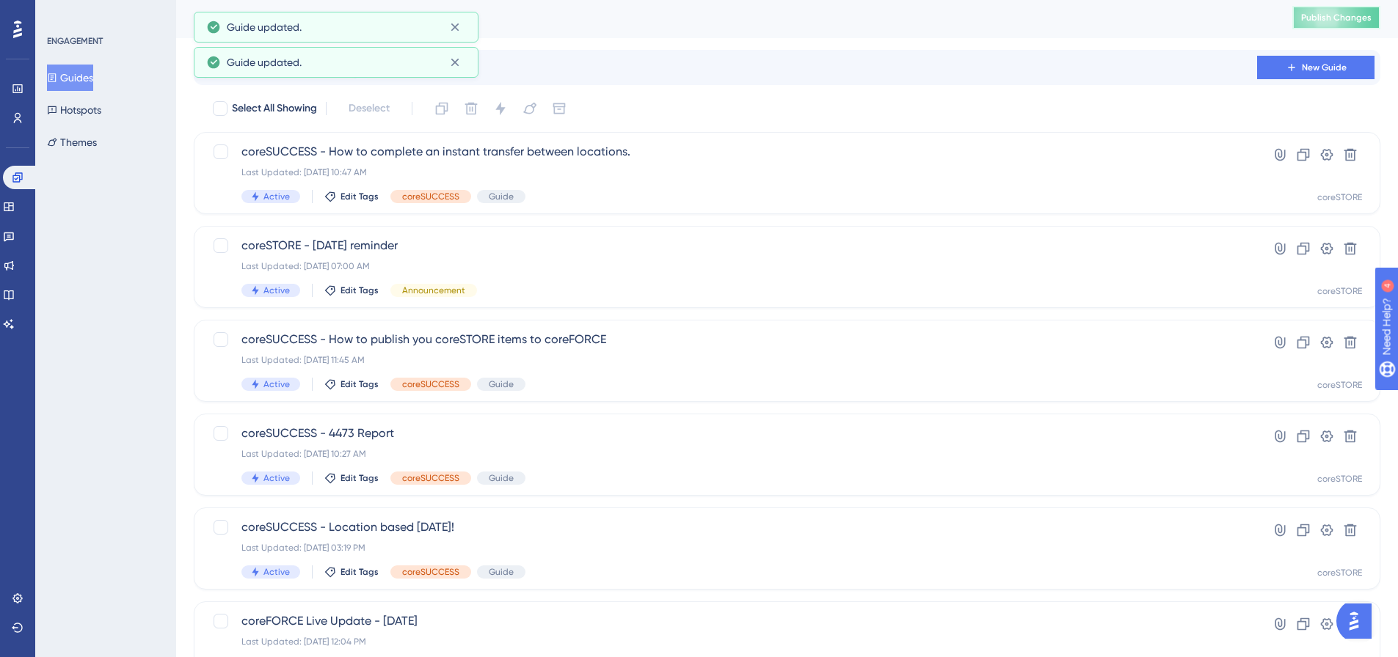
click at [1359, 7] on button "Publish Changes" at bounding box center [1336, 17] width 88 height 23
